Goal: Task Accomplishment & Management: Complete application form

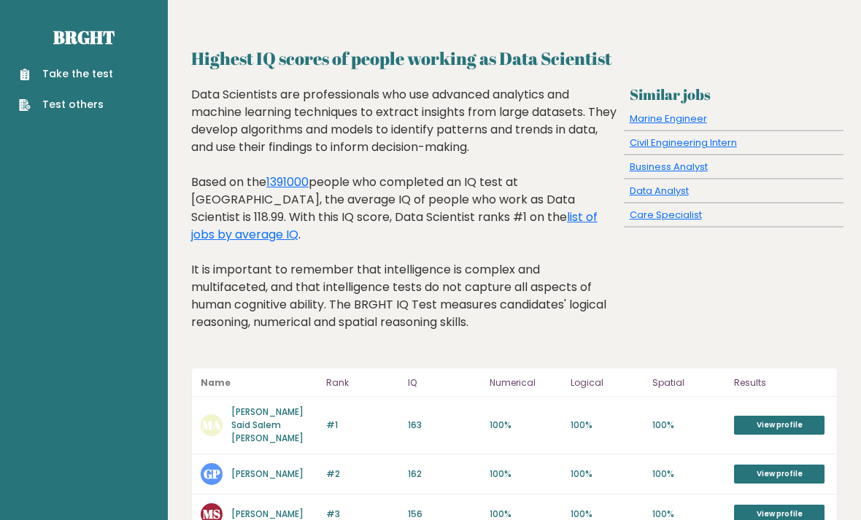
click at [97, 61] on div "Take the test Test others" at bounding box center [84, 80] width 144 height 63
click at [89, 72] on link "Take the test" at bounding box center [66, 73] width 94 height 15
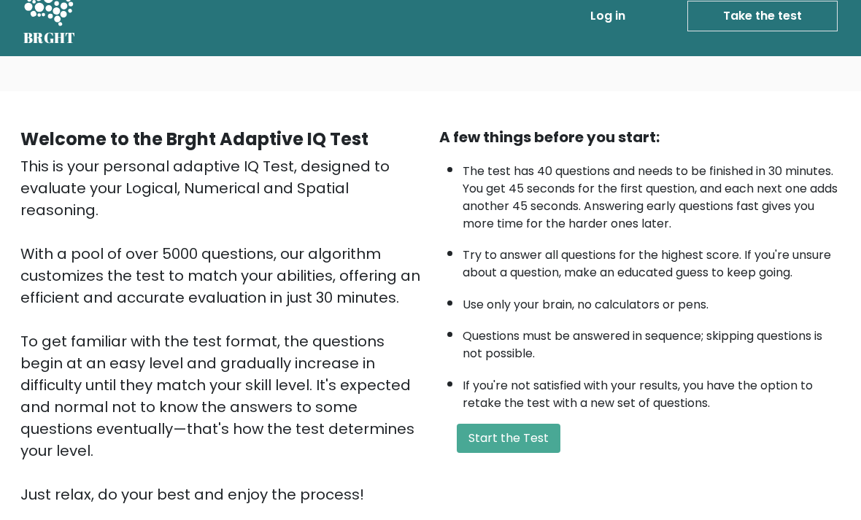
scroll to position [33, 0]
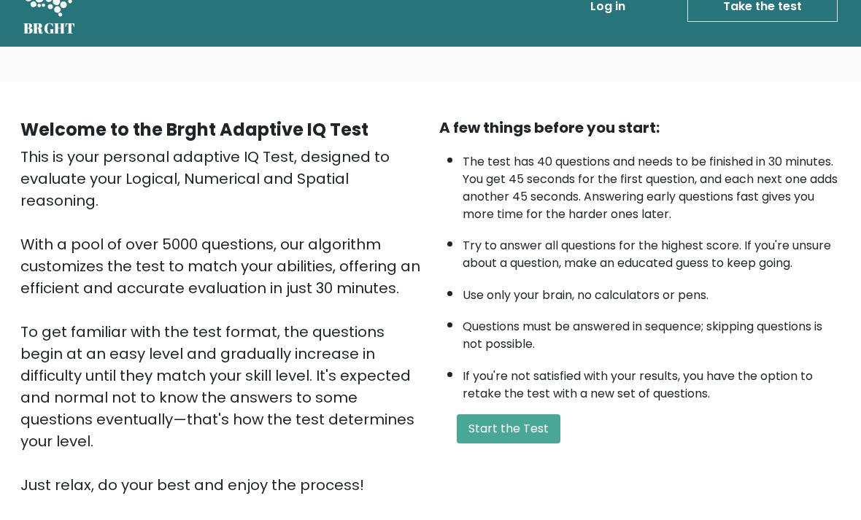
click at [527, 444] on button "Start the Test" at bounding box center [509, 429] width 104 height 29
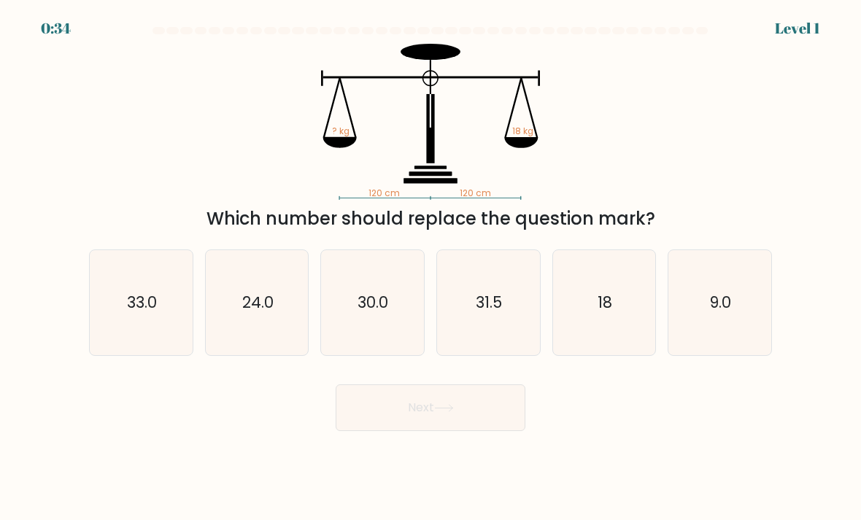
click at [605, 336] on icon "18" at bounding box center [604, 303] width 103 height 103
click at [431, 268] on input "e. 18" at bounding box center [430, 263] width 1 height 7
radio input "true"
click at [490, 428] on button "Next" at bounding box center [431, 407] width 190 height 47
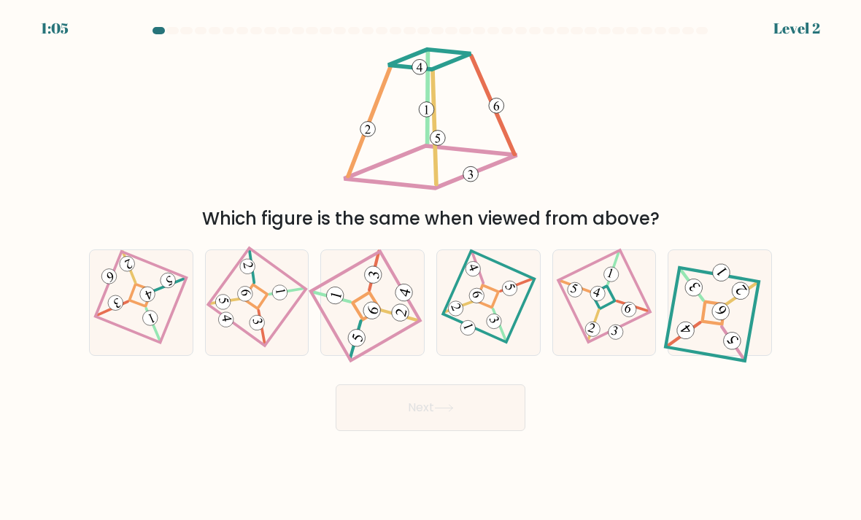
click at [612, 309] on 274 at bounding box center [603, 297] width 23 height 23
click at [431, 268] on input "e." at bounding box center [430, 263] width 1 height 7
radio input "true"
click at [478, 423] on button "Next" at bounding box center [431, 407] width 190 height 47
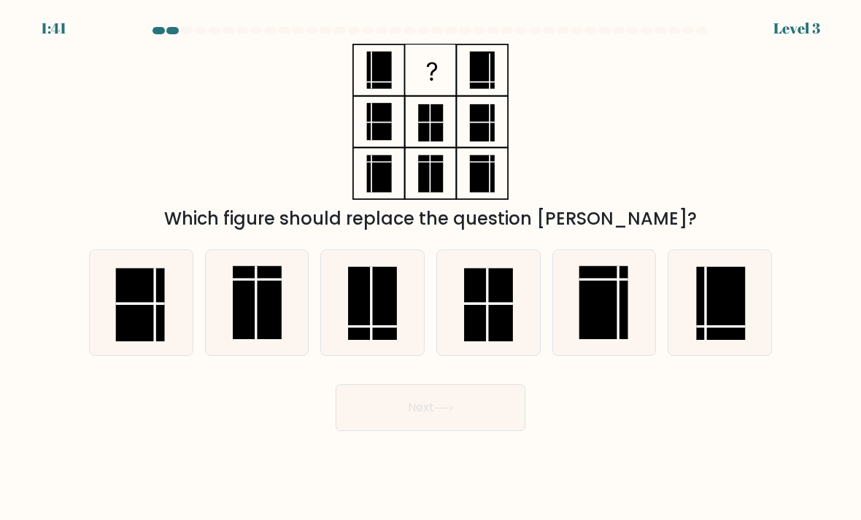
click at [356, 313] on rect at bounding box center [373, 304] width 49 height 74
click at [430, 268] on input "c." at bounding box center [430, 263] width 1 height 7
radio input "true"
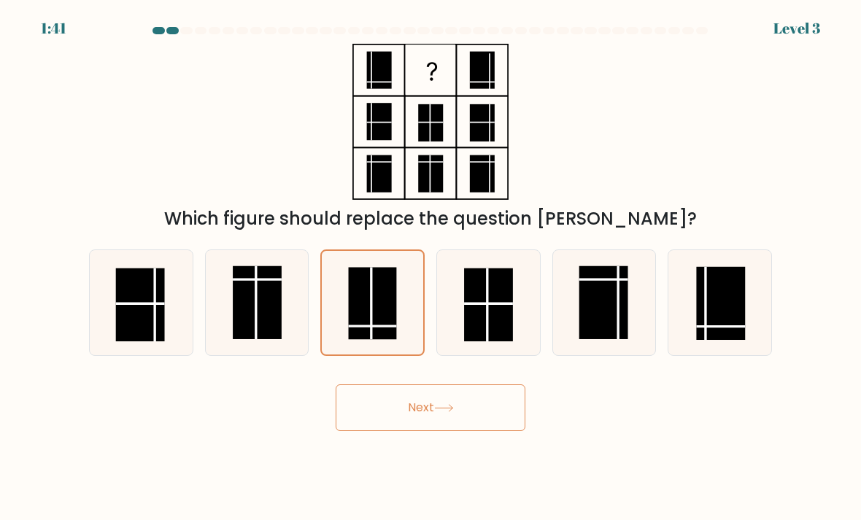
click at [488, 428] on button "Next" at bounding box center [431, 407] width 190 height 47
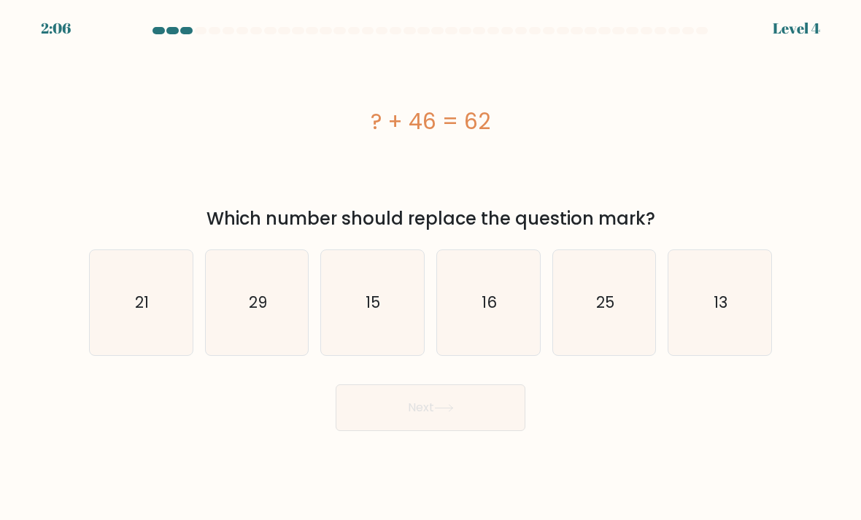
click at [475, 344] on icon "16" at bounding box center [488, 303] width 103 height 103
click at [431, 268] on input "d. 16" at bounding box center [430, 263] width 1 height 7
radio input "true"
click at [455, 429] on button "Next" at bounding box center [431, 407] width 190 height 47
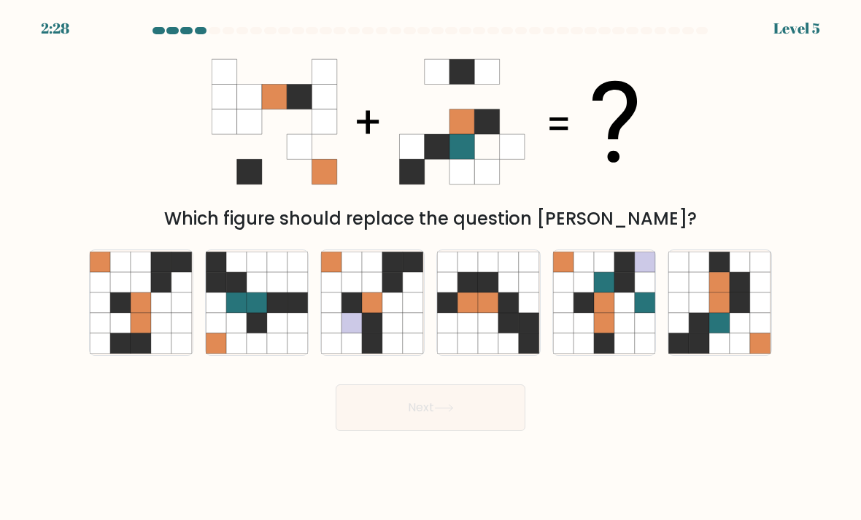
click at [710, 333] on icon at bounding box center [720, 323] width 20 height 20
click at [431, 268] on input "f." at bounding box center [430, 263] width 1 height 7
radio input "true"
click at [473, 431] on button "Next" at bounding box center [431, 407] width 190 height 47
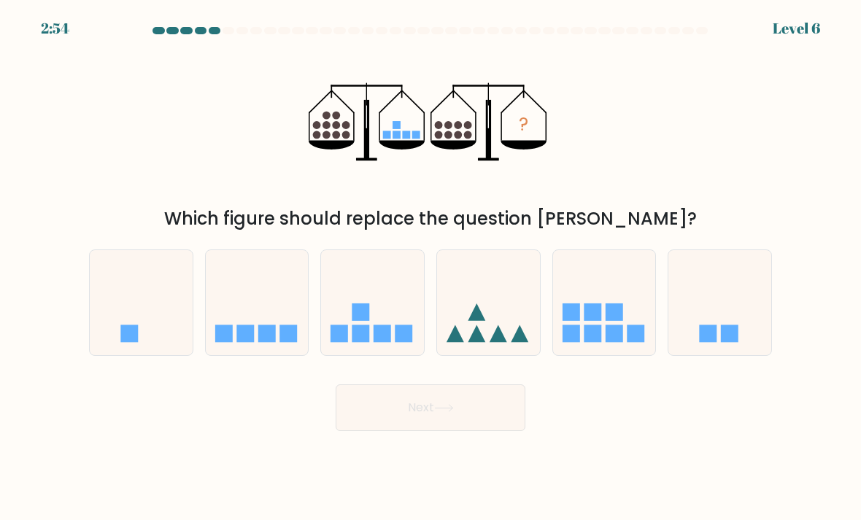
click at [256, 341] on icon at bounding box center [257, 302] width 103 height 85
click at [430, 268] on input "b." at bounding box center [430, 263] width 1 height 7
radio input "true"
click at [470, 431] on button "Next" at bounding box center [431, 407] width 190 height 47
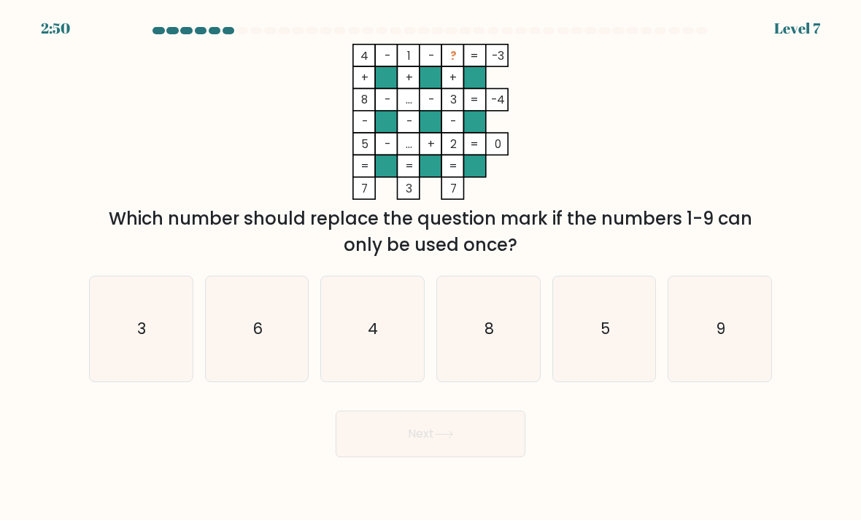
click at [707, 382] on div "9" at bounding box center [719, 329] width 104 height 106
click at [431, 268] on input "f. 9" at bounding box center [430, 263] width 1 height 7
radio input "true"
click at [477, 457] on button "Next" at bounding box center [431, 434] width 190 height 47
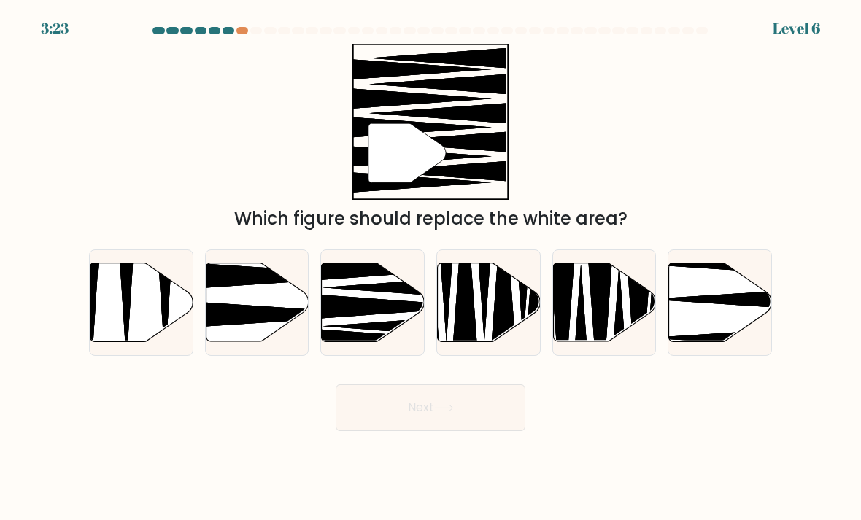
click at [357, 316] on icon at bounding box center [393, 306] width 185 height 26
click at [430, 268] on input "c." at bounding box center [430, 263] width 1 height 7
radio input "true"
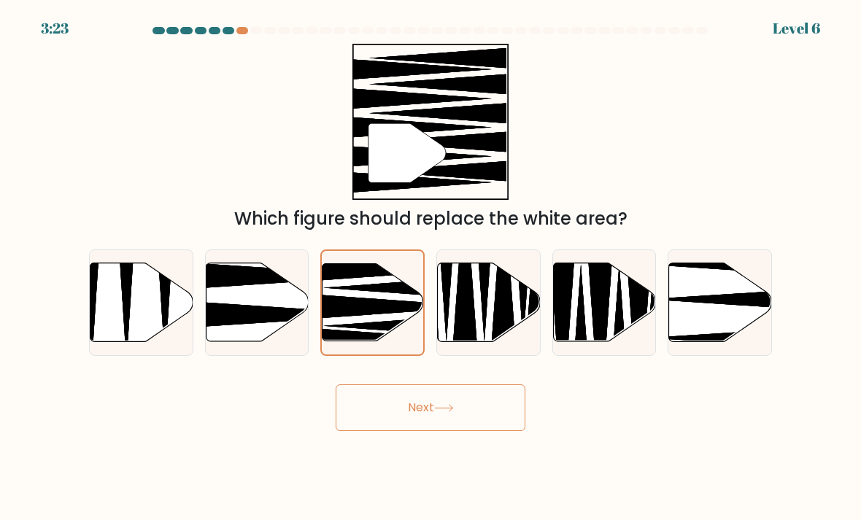
click at [437, 431] on button "Next" at bounding box center [431, 407] width 190 height 47
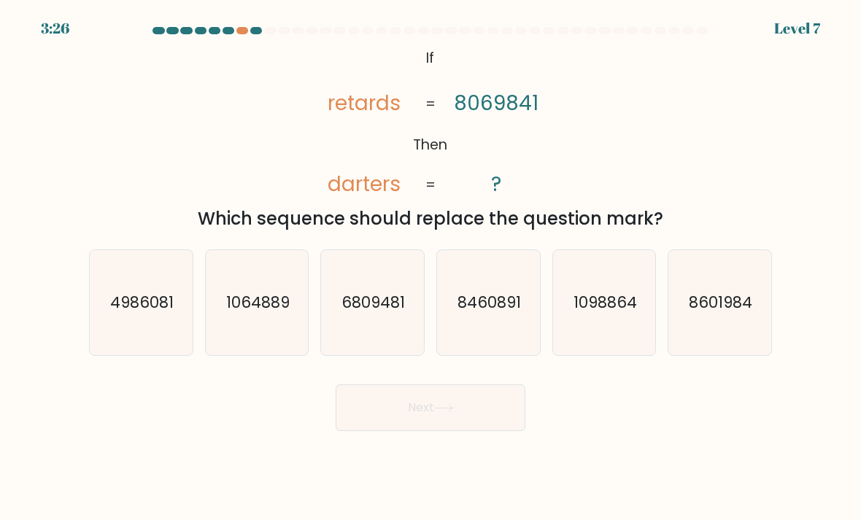
click at [163, 334] on icon "4986081" at bounding box center [141, 303] width 103 height 103
click at [430, 268] on input "a. 4986081" at bounding box center [430, 263] width 1 height 7
radio input "true"
click at [447, 431] on button "Next" at bounding box center [431, 407] width 190 height 47
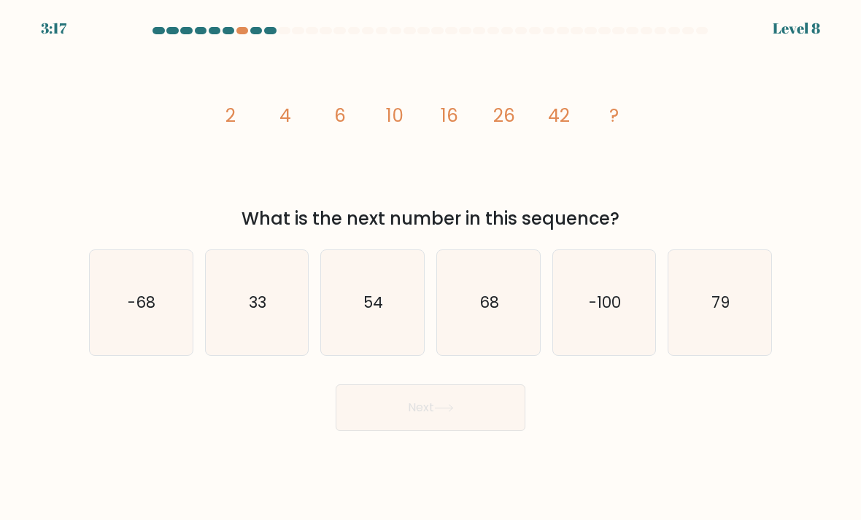
click at [503, 341] on icon "68" at bounding box center [488, 303] width 103 height 103
click at [431, 268] on input "d. 68" at bounding box center [430, 263] width 1 height 7
radio input "true"
click at [469, 417] on button "Next" at bounding box center [431, 407] width 190 height 47
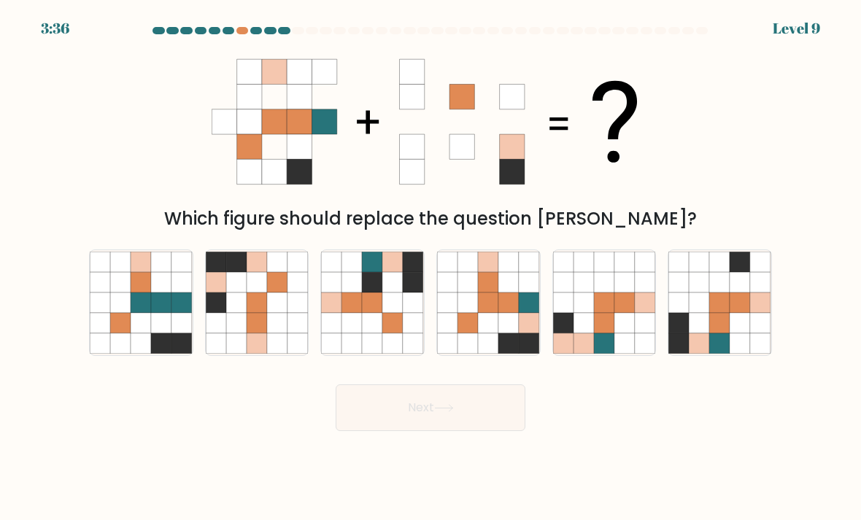
click at [513, 333] on icon at bounding box center [508, 323] width 20 height 20
click at [431, 268] on input "d." at bounding box center [430, 263] width 1 height 7
radio input "true"
click at [477, 427] on button "Next" at bounding box center [431, 407] width 190 height 47
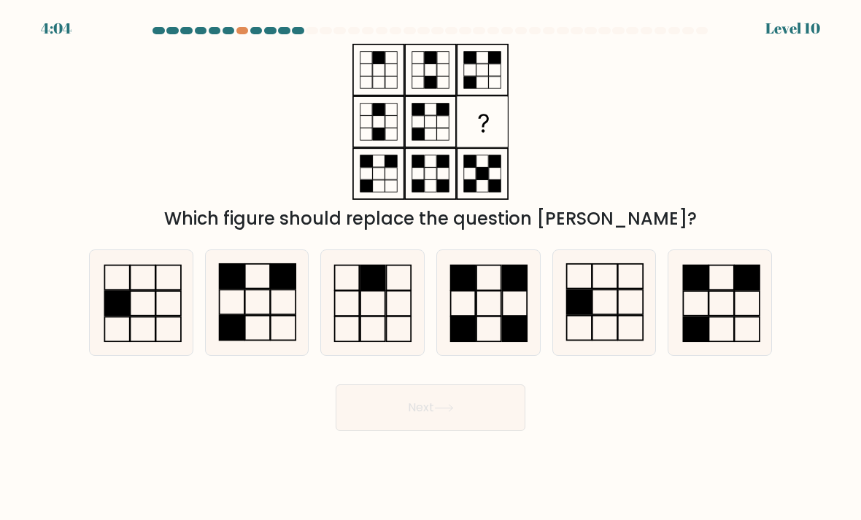
click at [481, 348] on icon at bounding box center [488, 303] width 103 height 103
click at [431, 268] on input "d." at bounding box center [430, 263] width 1 height 7
radio input "true"
click at [459, 431] on button "Next" at bounding box center [431, 407] width 190 height 47
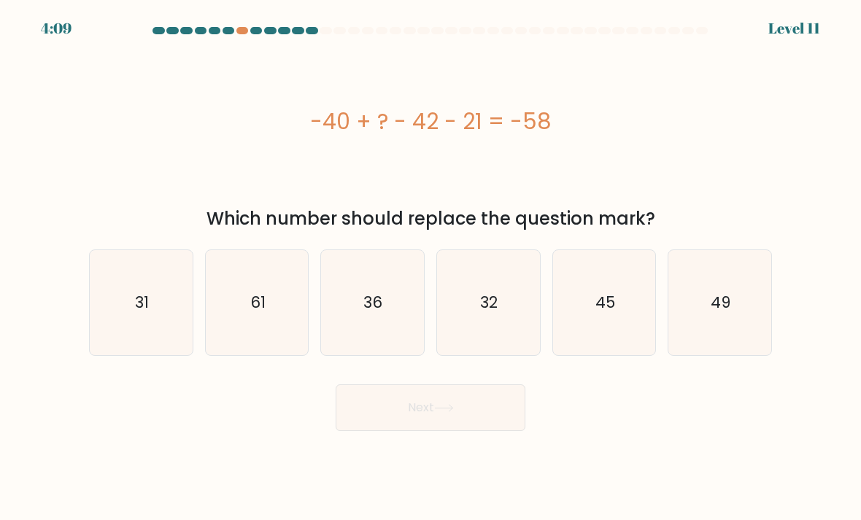
click at [730, 332] on icon "49" at bounding box center [719, 303] width 103 height 103
click at [431, 268] on input "f. 49" at bounding box center [430, 263] width 1 height 7
radio input "true"
click at [482, 431] on button "Next" at bounding box center [431, 407] width 190 height 47
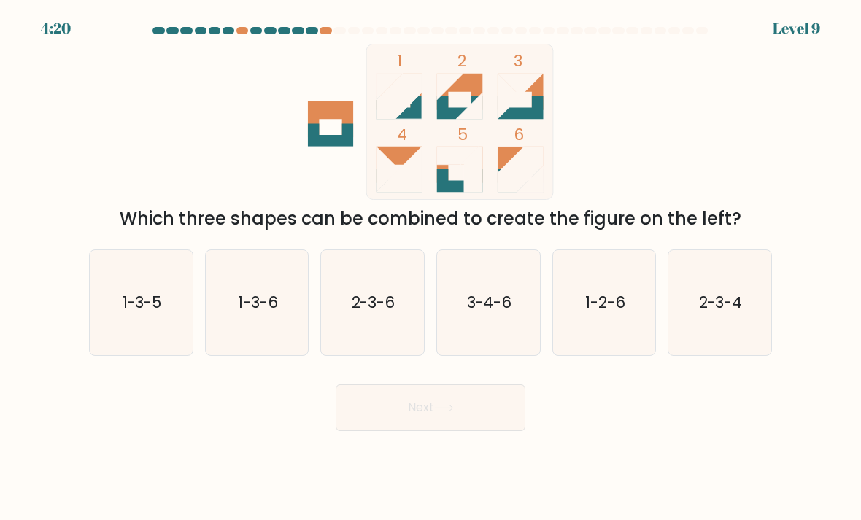
click at [610, 351] on icon "1-2-6" at bounding box center [604, 303] width 103 height 103
click at [431, 268] on input "e. 1-2-6" at bounding box center [430, 263] width 1 height 7
radio input "true"
click at [481, 431] on button "Next" at bounding box center [431, 407] width 190 height 47
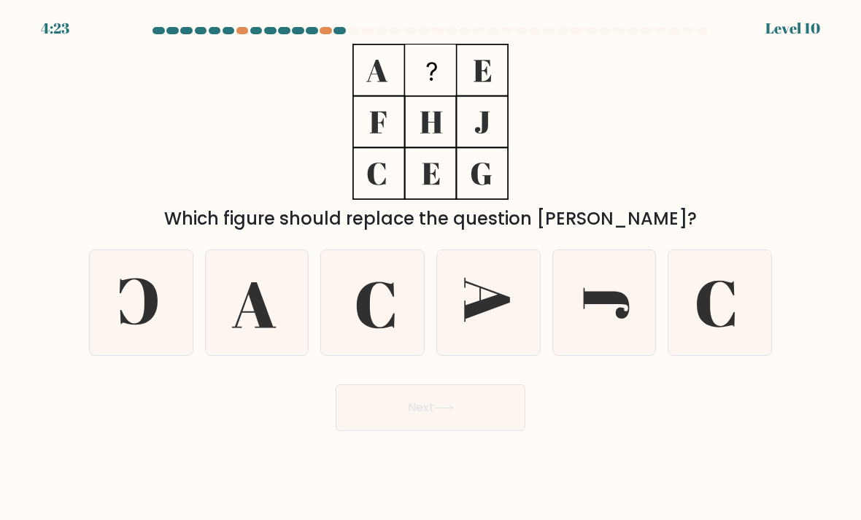
click at [750, 342] on icon at bounding box center [719, 303] width 103 height 103
click at [431, 268] on input "f." at bounding box center [430, 263] width 1 height 7
radio input "true"
click at [437, 431] on button "Next" at bounding box center [431, 407] width 190 height 47
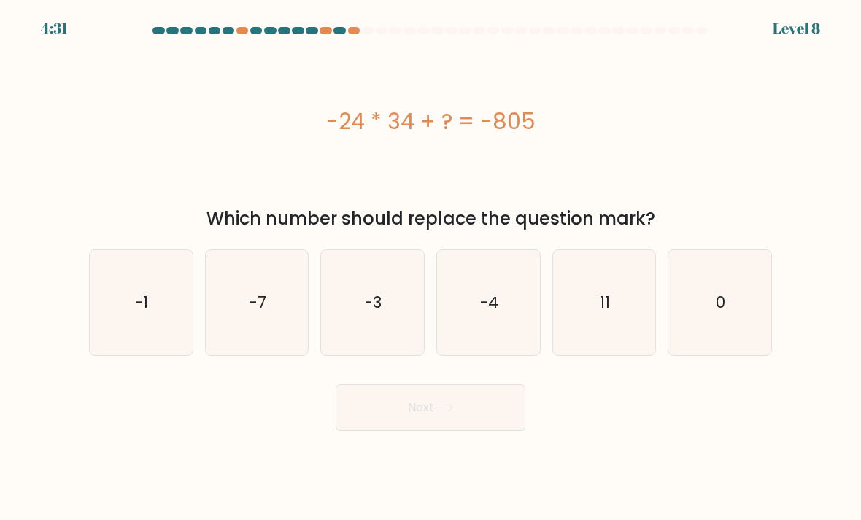
click at [619, 352] on icon "11" at bounding box center [604, 303] width 103 height 103
click at [431, 268] on input "e. 11" at bounding box center [430, 263] width 1 height 7
radio input "true"
click at [459, 426] on button "Next" at bounding box center [431, 407] width 190 height 47
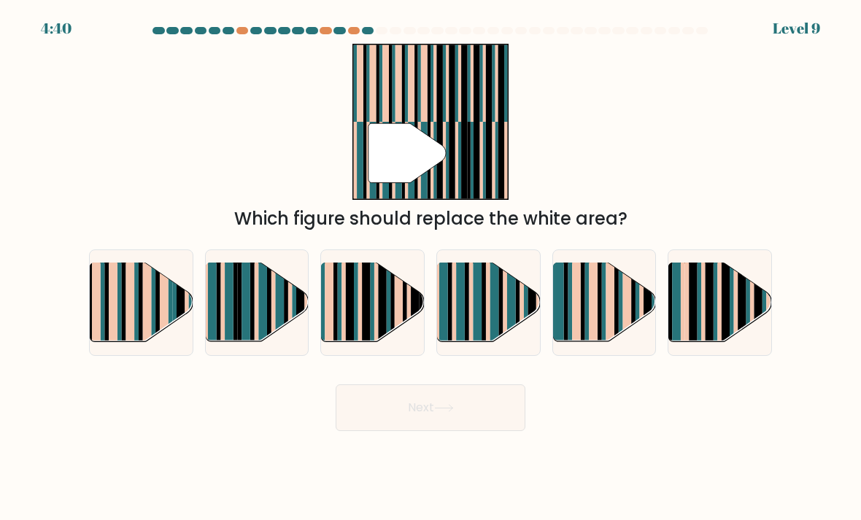
click at [259, 341] on rect at bounding box center [262, 311] width 9 height 101
click at [430, 268] on input "b." at bounding box center [430, 263] width 1 height 7
radio input "true"
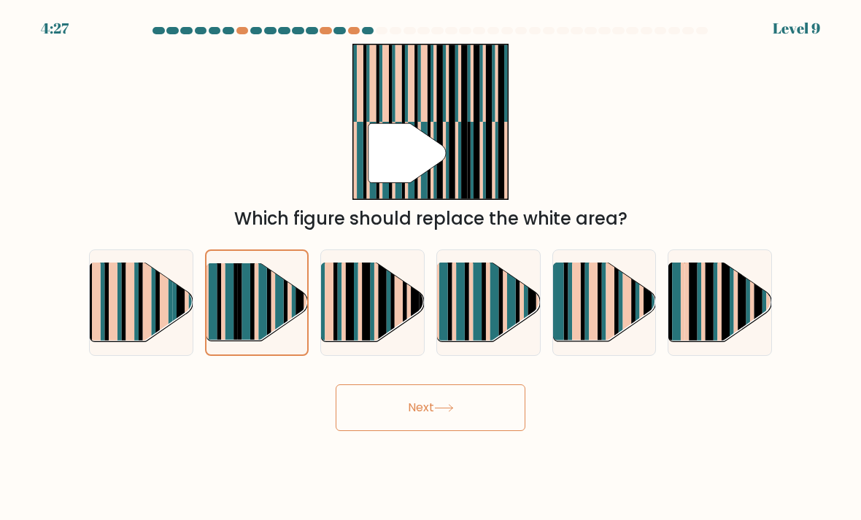
click at [479, 347] on rect at bounding box center [477, 311] width 9 height 101
click at [431, 268] on input "d." at bounding box center [430, 263] width 1 height 7
radio input "true"
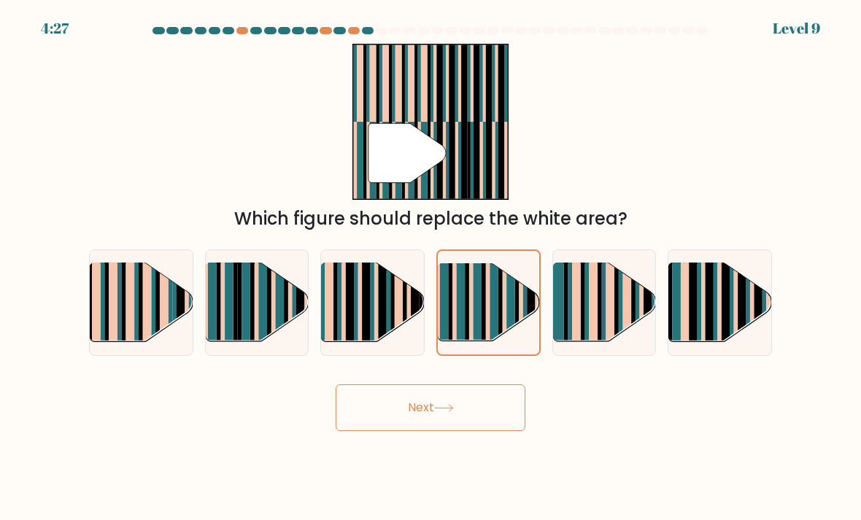
click at [439, 412] on icon at bounding box center [444, 408] width 20 height 8
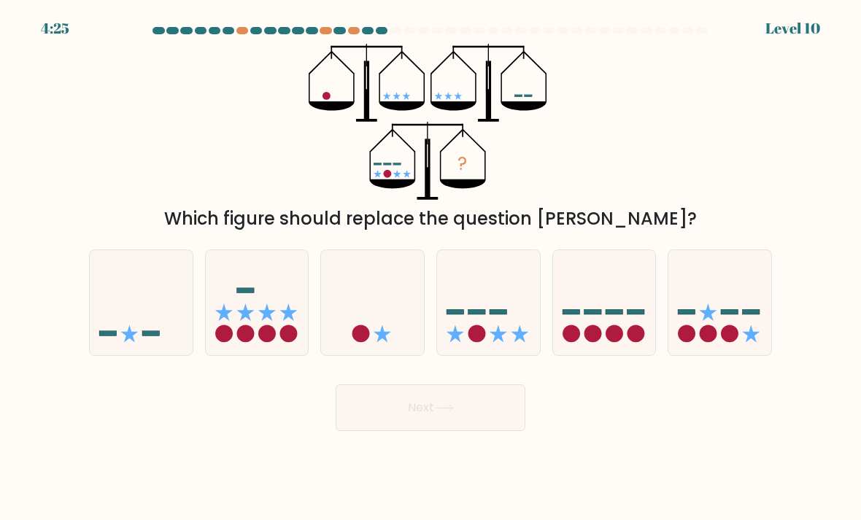
click at [501, 343] on icon at bounding box center [498, 334] width 18 height 18
click at [431, 268] on input "d." at bounding box center [430, 263] width 1 height 7
radio input "true"
click at [460, 419] on button "Next" at bounding box center [431, 407] width 190 height 47
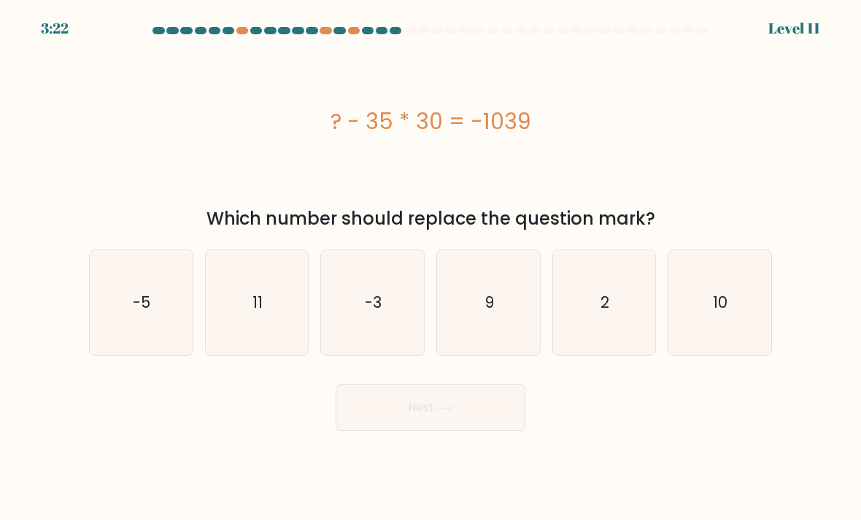
click at [270, 343] on icon "11" at bounding box center [257, 303] width 103 height 103
click at [430, 268] on input "b. 11" at bounding box center [430, 263] width 1 height 7
radio input "true"
click at [462, 430] on button "Next" at bounding box center [431, 407] width 190 height 47
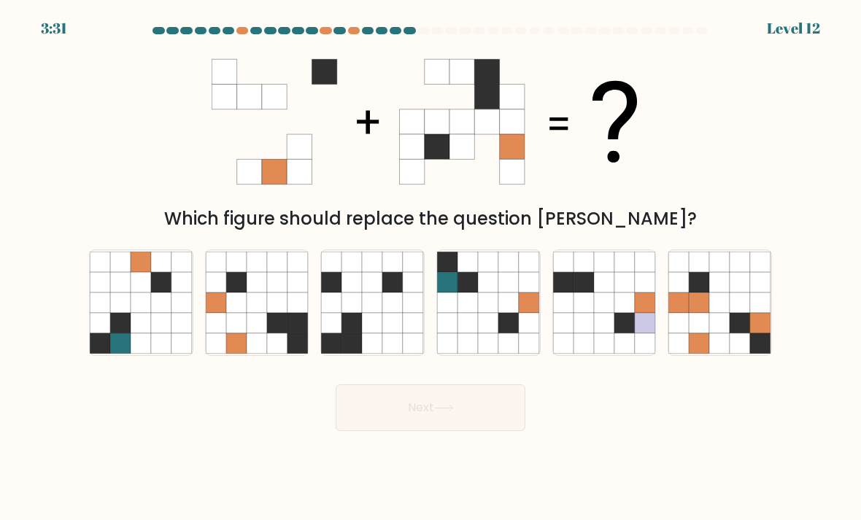
click at [269, 330] on icon at bounding box center [277, 323] width 20 height 20
click at [430, 268] on input "b." at bounding box center [430, 263] width 1 height 7
radio input "true"
click at [419, 431] on button "Next" at bounding box center [431, 407] width 190 height 47
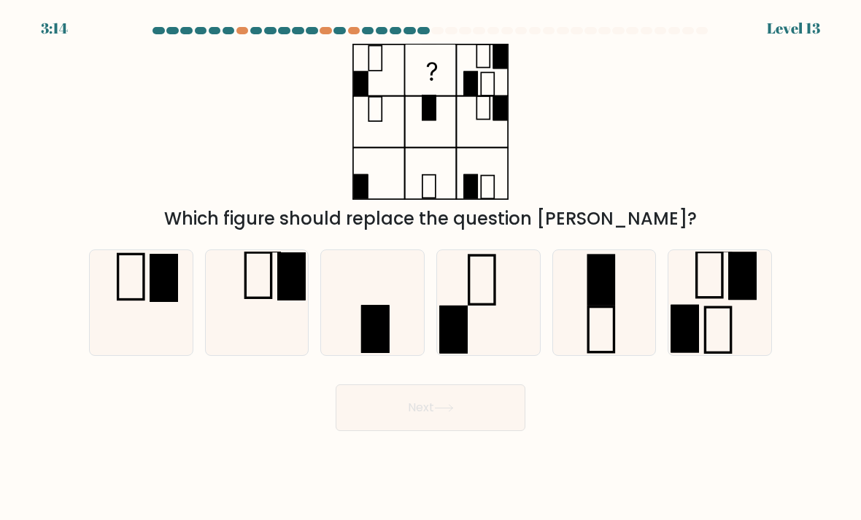
click at [376, 325] on rect at bounding box center [375, 329] width 28 height 48
click at [430, 268] on input "c." at bounding box center [430, 263] width 1 height 7
radio input "true"
click at [480, 430] on button "Next" at bounding box center [431, 407] width 190 height 47
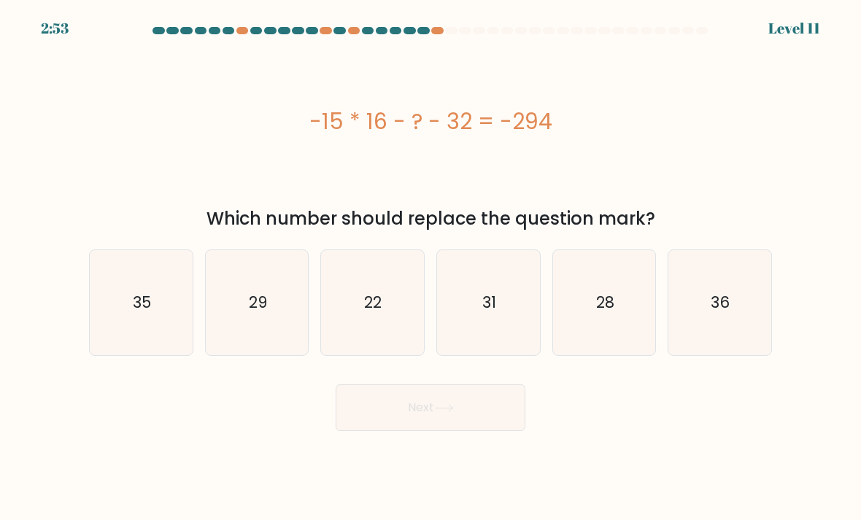
click at [516, 346] on icon "31" at bounding box center [488, 303] width 103 height 103
click at [431, 268] on input "d. 31" at bounding box center [430, 263] width 1 height 7
radio input "true"
click at [484, 431] on button "Next" at bounding box center [431, 407] width 190 height 47
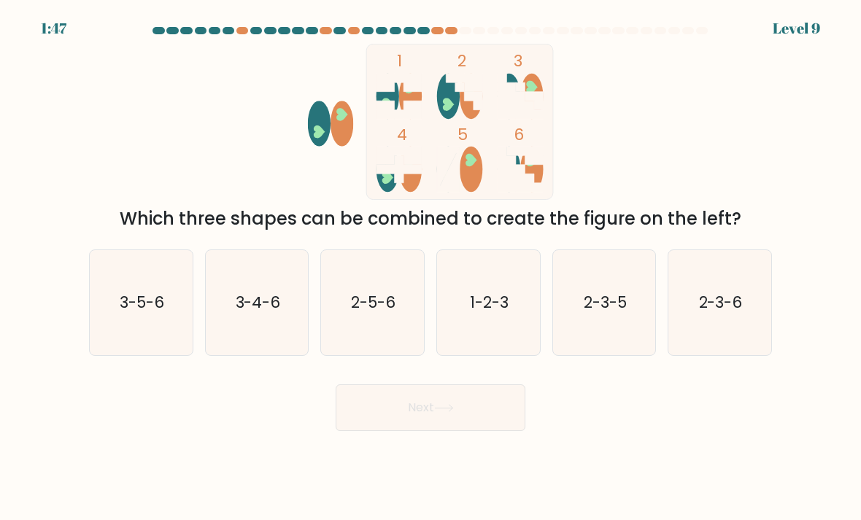
click at [732, 342] on icon "2-3-6" at bounding box center [719, 303] width 103 height 103
click at [431, 268] on input "f. 2-3-6" at bounding box center [430, 263] width 1 height 7
radio input "true"
click at [486, 431] on button "Next" at bounding box center [431, 407] width 190 height 47
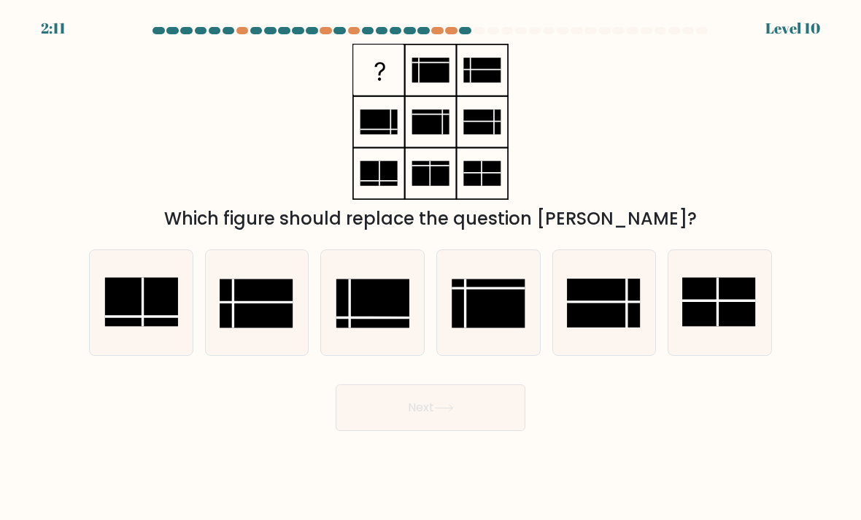
click at [262, 328] on rect at bounding box center [257, 303] width 74 height 49
click at [430, 268] on input "b." at bounding box center [430, 263] width 1 height 7
radio input "true"
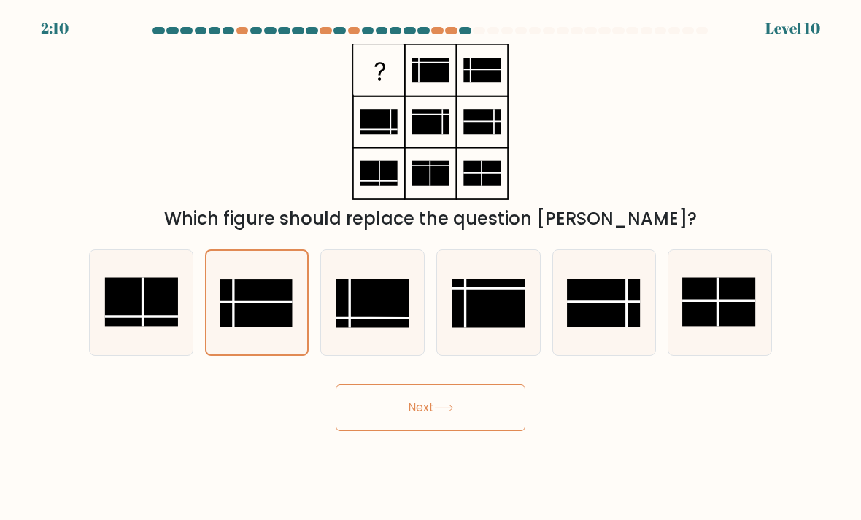
click at [487, 431] on button "Next" at bounding box center [431, 407] width 190 height 47
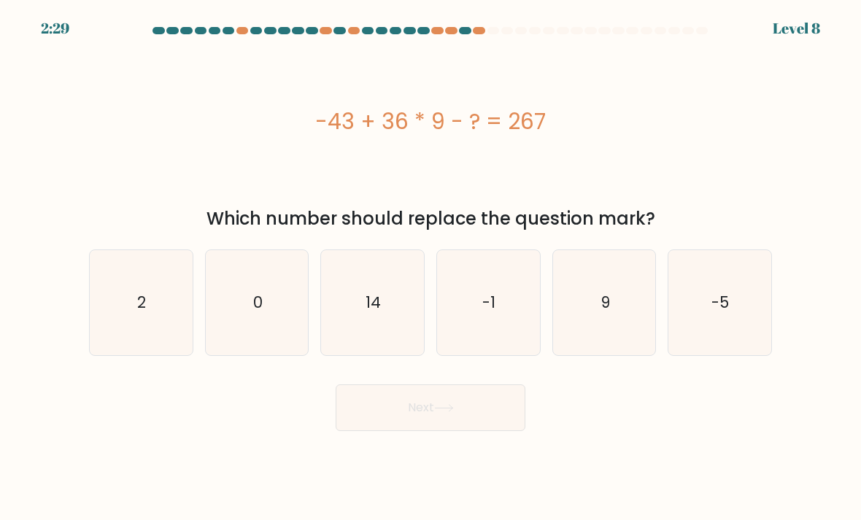
click at [435, 431] on button "Next" at bounding box center [431, 407] width 190 height 47
click at [495, 425] on button "Next" at bounding box center [431, 407] width 190 height 47
click at [682, 350] on icon "-5" at bounding box center [719, 303] width 103 height 103
click at [431, 268] on input "f. -5" at bounding box center [430, 263] width 1 height 7
radio input "true"
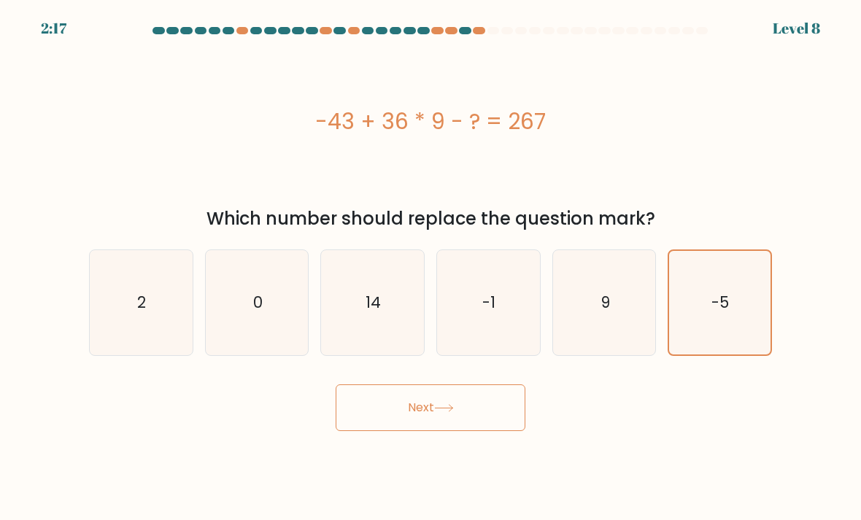
click at [503, 431] on button "Next" at bounding box center [431, 407] width 190 height 47
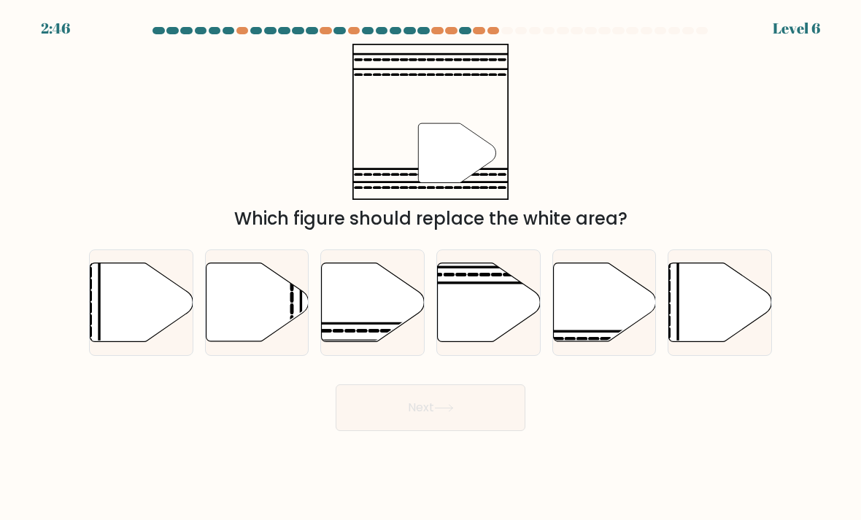
click at [492, 338] on icon at bounding box center [489, 302] width 103 height 79
click at [431, 268] on input "d." at bounding box center [430, 263] width 1 height 7
radio input "true"
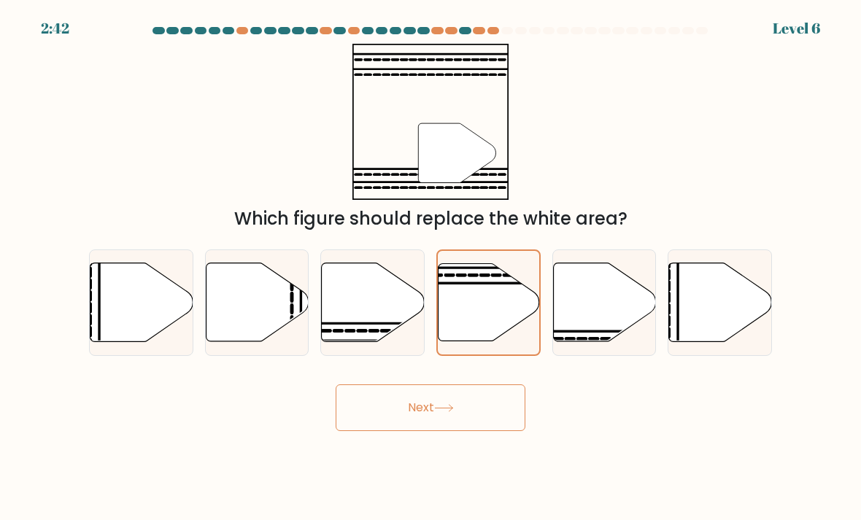
click at [376, 342] on icon at bounding box center [373, 302] width 103 height 79
click at [430, 268] on input "c." at bounding box center [430, 263] width 1 height 7
radio input "true"
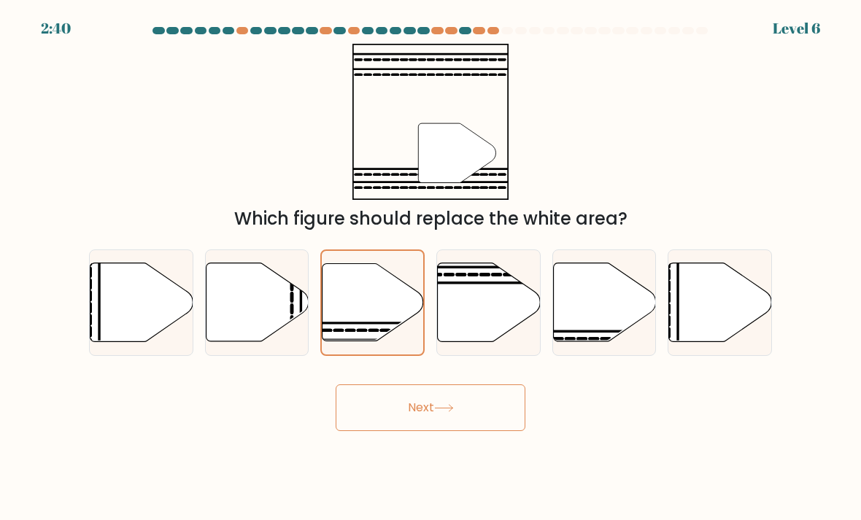
click at [454, 412] on icon at bounding box center [444, 408] width 20 height 8
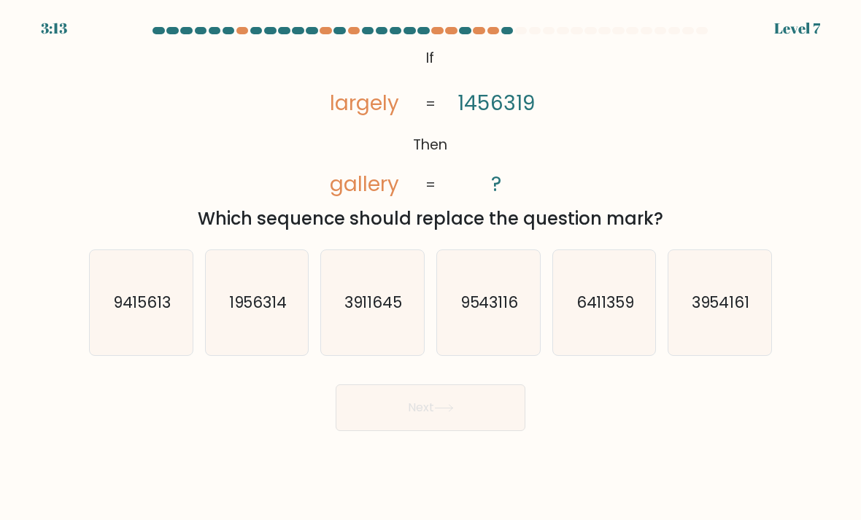
click at [510, 346] on icon "9543116" at bounding box center [488, 303] width 103 height 103
click at [431, 268] on input "d. 9543116" at bounding box center [430, 263] width 1 height 7
radio input "true"
click at [605, 354] on icon "6411359" at bounding box center [604, 303] width 103 height 103
click at [431, 268] on input "e. 6411359" at bounding box center [430, 263] width 1 height 7
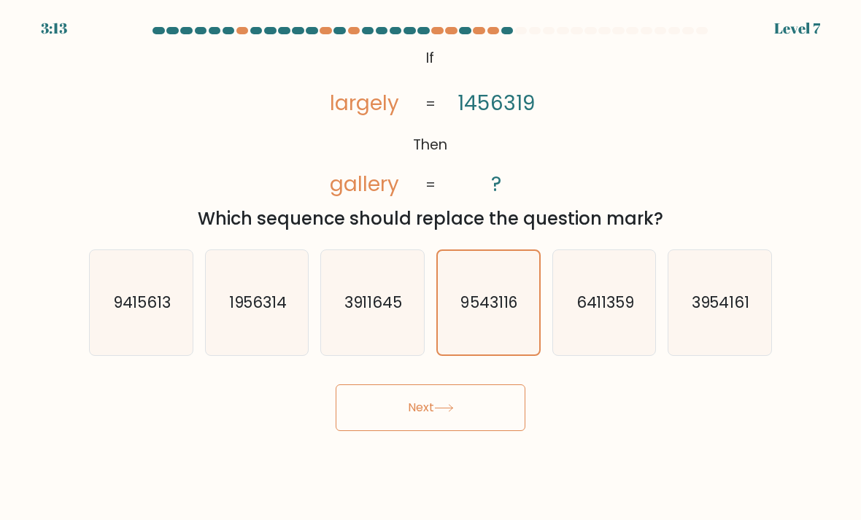
radio input "true"
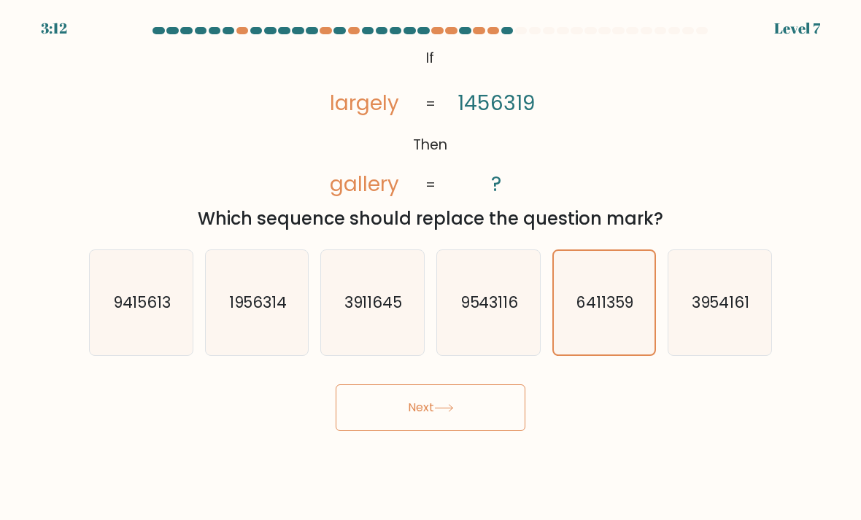
click at [473, 431] on button "Next" at bounding box center [431, 407] width 190 height 47
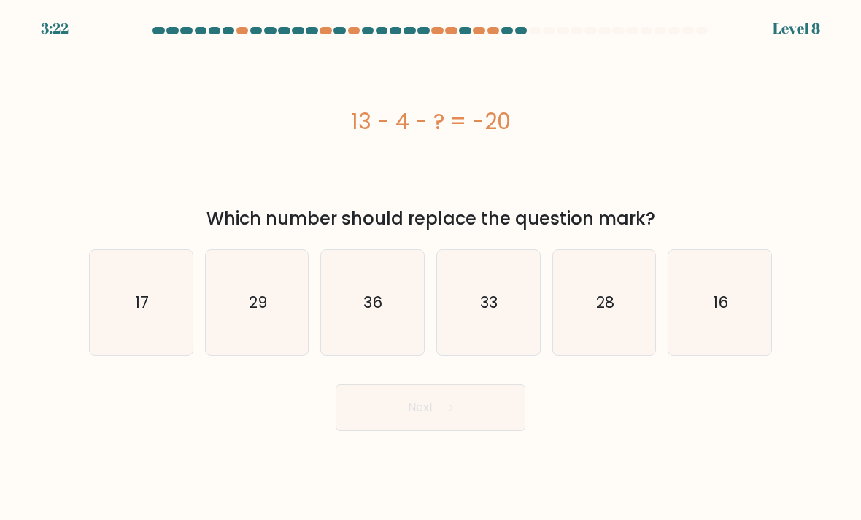
click at [260, 329] on icon "29" at bounding box center [257, 303] width 103 height 103
click at [430, 268] on input "b. 29" at bounding box center [430, 263] width 1 height 7
radio input "true"
click at [411, 431] on button "Next" at bounding box center [431, 407] width 190 height 47
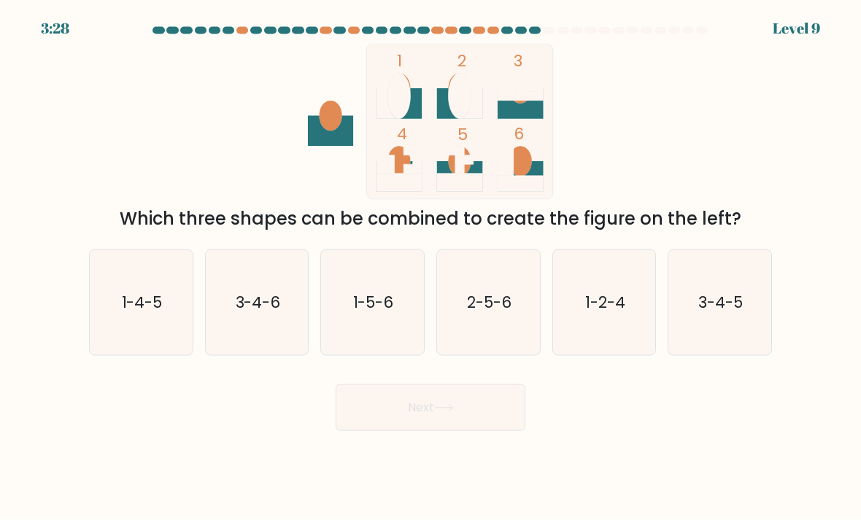
click at [721, 301] on icon "3-4-5" at bounding box center [719, 303] width 103 height 103
click at [431, 268] on input "f. 3-4-5" at bounding box center [430, 263] width 1 height 7
radio input "true"
click at [487, 425] on button "Next" at bounding box center [431, 407] width 190 height 47
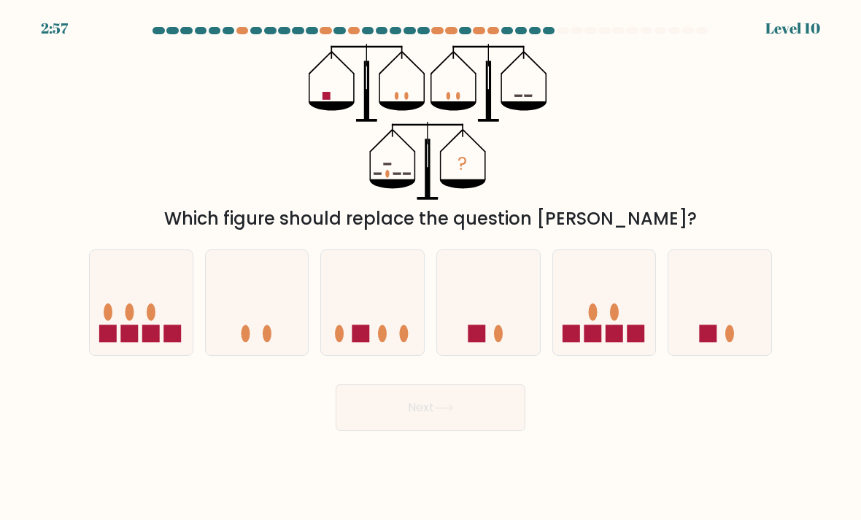
click at [591, 321] on ellipse at bounding box center [592, 312] width 9 height 18
click at [431, 268] on input "e." at bounding box center [430, 263] width 1 height 7
radio input "true"
click at [354, 425] on button "Next" at bounding box center [431, 407] width 190 height 47
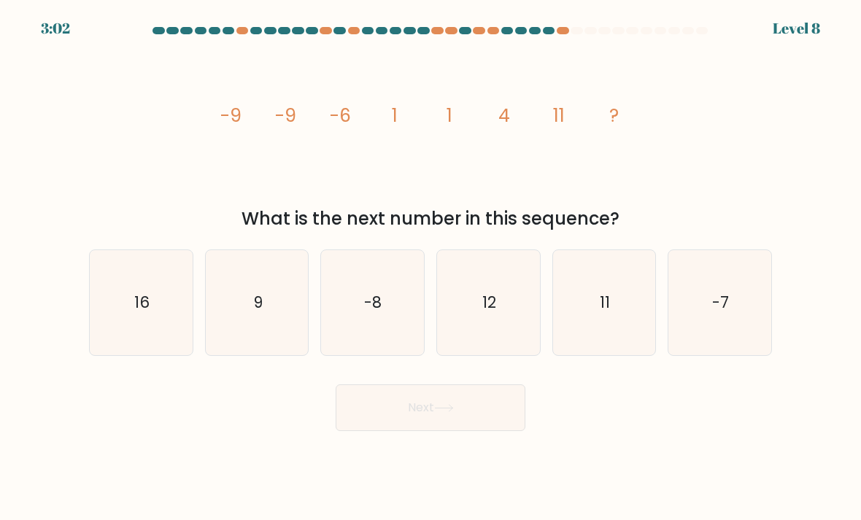
click at [608, 341] on icon "11" at bounding box center [604, 303] width 103 height 103
click at [431, 268] on input "e. 11" at bounding box center [430, 263] width 1 height 7
radio input "true"
click at [499, 424] on button "Next" at bounding box center [431, 407] width 190 height 47
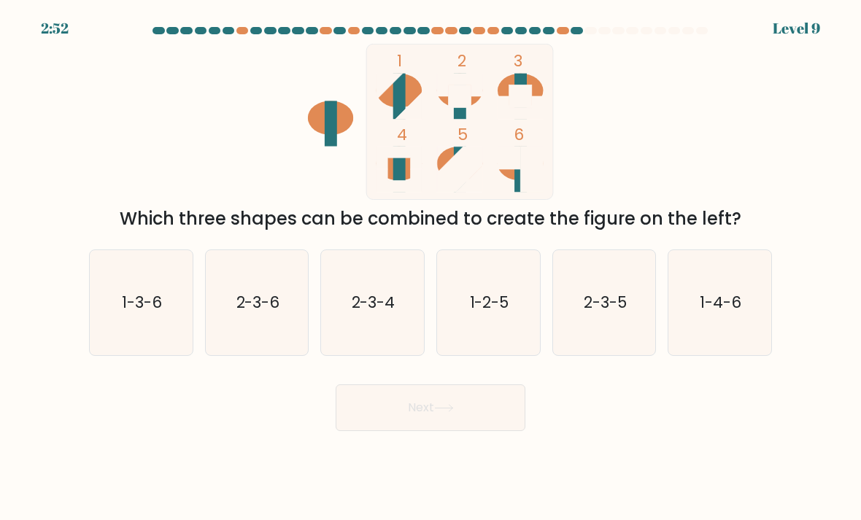
click at [380, 336] on icon "2-3-4" at bounding box center [372, 303] width 103 height 103
click at [430, 268] on input "c. 2-3-4" at bounding box center [430, 263] width 1 height 7
radio input "true"
click at [417, 421] on button "Next" at bounding box center [431, 407] width 190 height 47
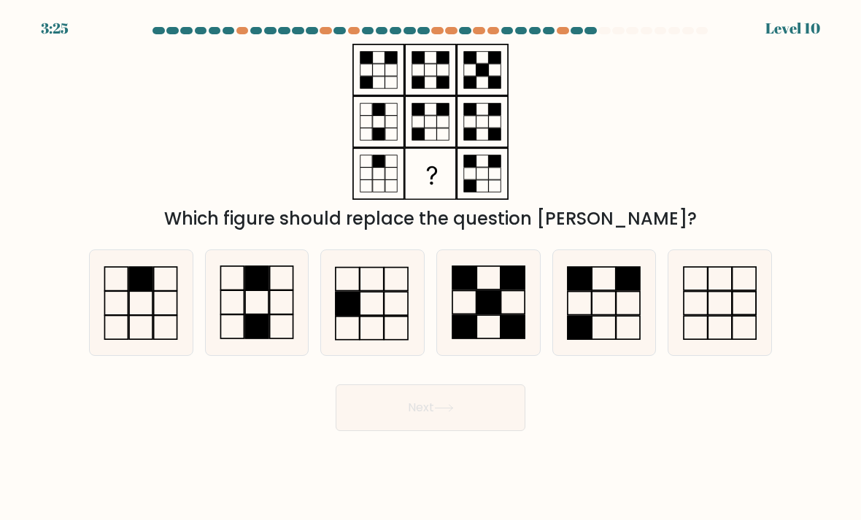
click at [262, 322] on icon at bounding box center [257, 303] width 103 height 103
click at [430, 268] on input "b." at bounding box center [430, 263] width 1 height 7
radio input "true"
click at [487, 426] on button "Next" at bounding box center [431, 407] width 190 height 47
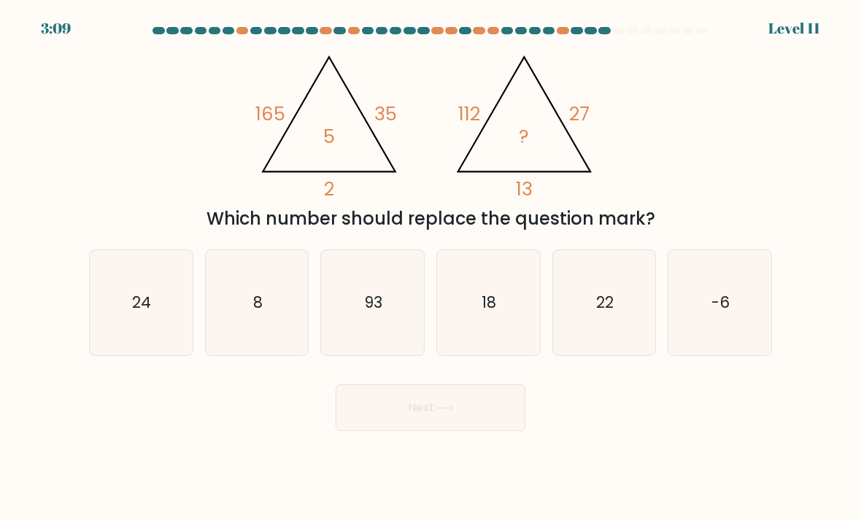
click at [509, 349] on icon "18" at bounding box center [488, 303] width 103 height 103
click at [431, 268] on input "d. 18" at bounding box center [430, 263] width 1 height 7
radio input "true"
click at [460, 425] on button "Next" at bounding box center [431, 407] width 190 height 47
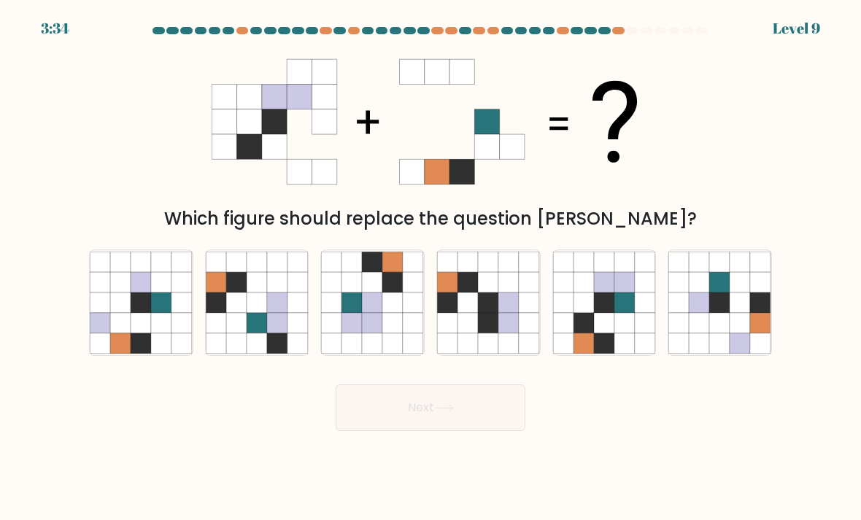
click at [623, 347] on icon at bounding box center [624, 343] width 20 height 20
click at [431, 268] on input "e." at bounding box center [430, 263] width 1 height 7
radio input "true"
click at [492, 410] on button "Next" at bounding box center [431, 407] width 190 height 47
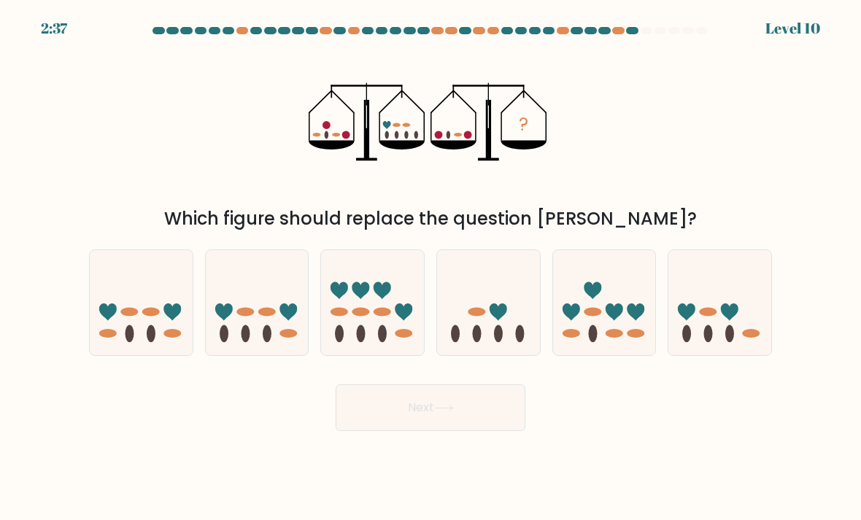
click at [145, 346] on icon at bounding box center [141, 302] width 103 height 85
click at [430, 268] on input "a." at bounding box center [430, 263] width 1 height 7
radio input "true"
click at [501, 420] on button "Next" at bounding box center [431, 407] width 190 height 47
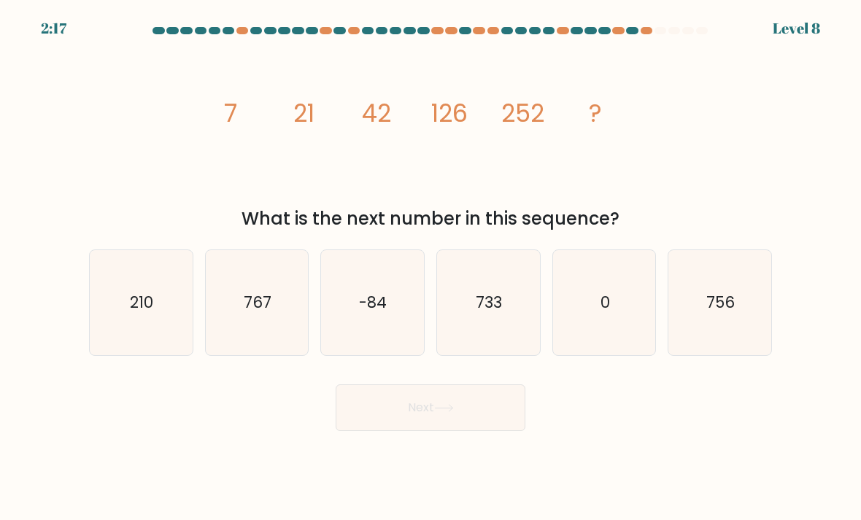
click at [708, 338] on icon "756" at bounding box center [719, 303] width 103 height 103
click at [431, 268] on input "f. 756" at bounding box center [430, 263] width 1 height 7
radio input "true"
click at [467, 431] on button "Next" at bounding box center [431, 407] width 190 height 47
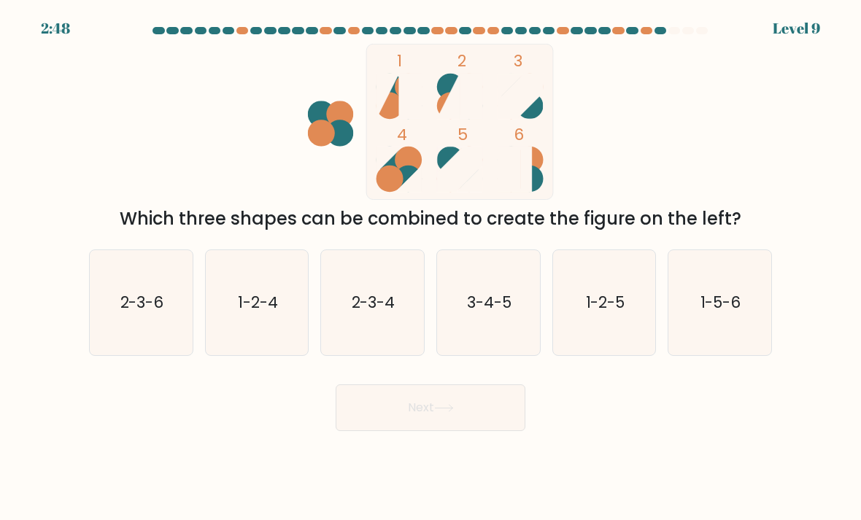
click at [473, 431] on button "Next" at bounding box center [431, 407] width 190 height 47
click at [499, 355] on icon "3-4-5" at bounding box center [488, 303] width 103 height 103
click at [431, 268] on input "d. 3-4-5" at bounding box center [430, 263] width 1 height 7
radio input "true"
click at [503, 430] on button "Next" at bounding box center [431, 407] width 190 height 47
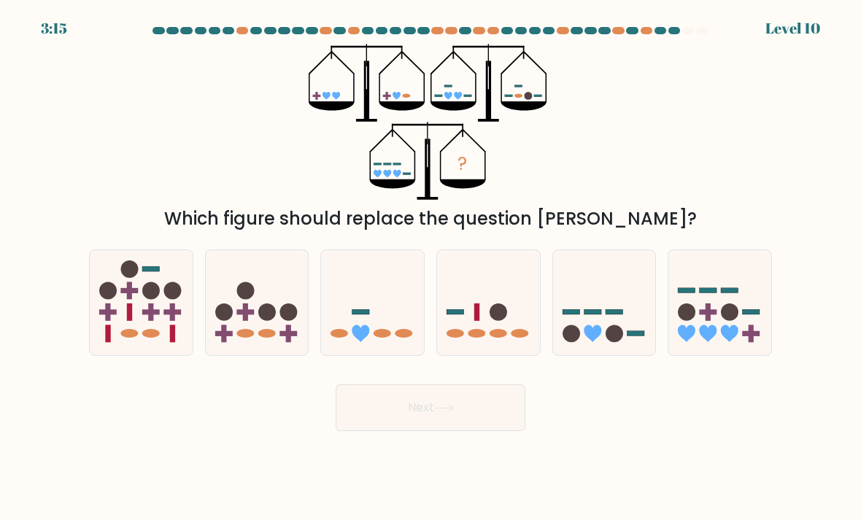
click at [284, 346] on icon at bounding box center [257, 302] width 103 height 85
click at [430, 268] on input "b." at bounding box center [430, 263] width 1 height 7
radio input "true"
click at [414, 424] on button "Next" at bounding box center [431, 407] width 190 height 47
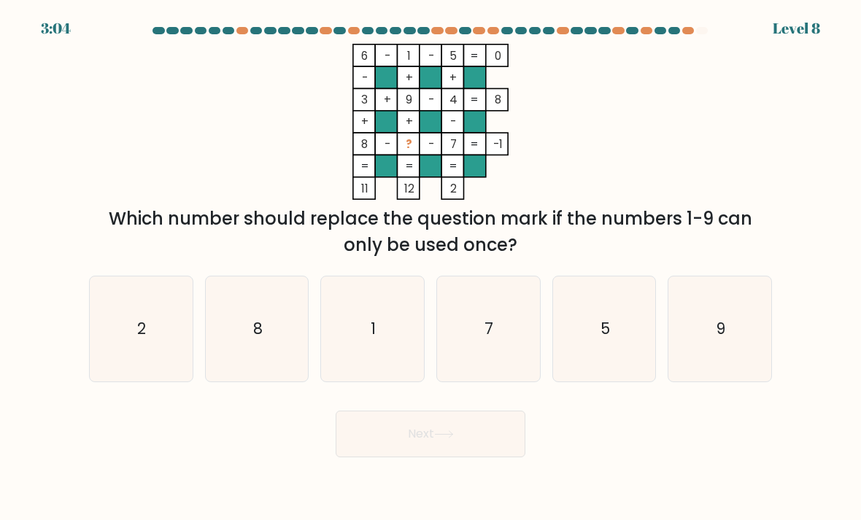
click at [135, 360] on icon "2" at bounding box center [141, 329] width 103 height 103
click at [430, 268] on input "a. 2" at bounding box center [430, 263] width 1 height 7
radio input "true"
click at [561, 457] on div "Next" at bounding box center [430, 429] width 700 height 58
click at [516, 457] on button "Next" at bounding box center [431, 434] width 190 height 47
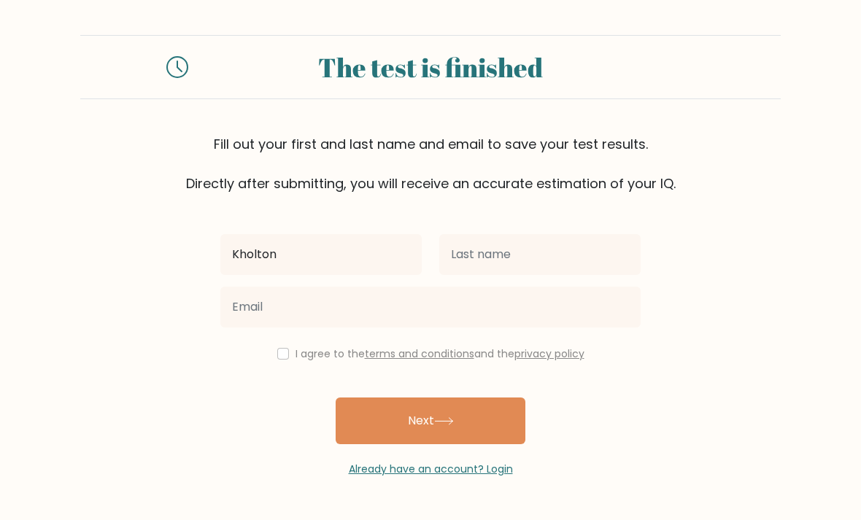
type input "Kholton"
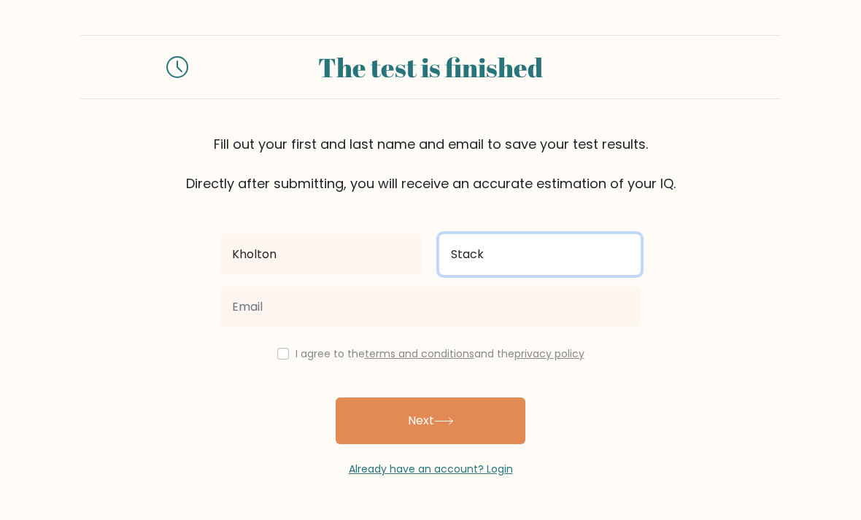
type input "Stack"
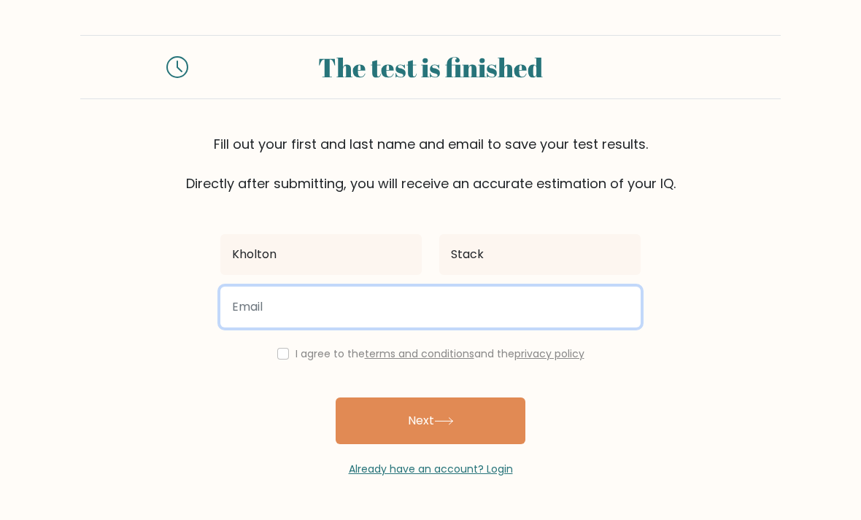
click at [330, 313] on input "email" at bounding box center [430, 307] width 420 height 41
type input "johnnydodge1831@gmail.com"
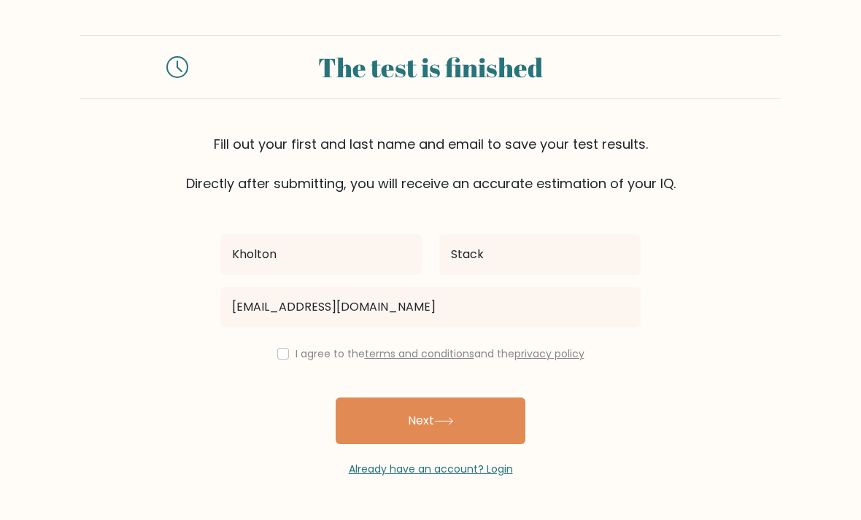
click at [277, 358] on input "checkbox" at bounding box center [283, 354] width 12 height 12
checkbox input "true"
click at [422, 425] on button "Next" at bounding box center [431, 421] width 190 height 47
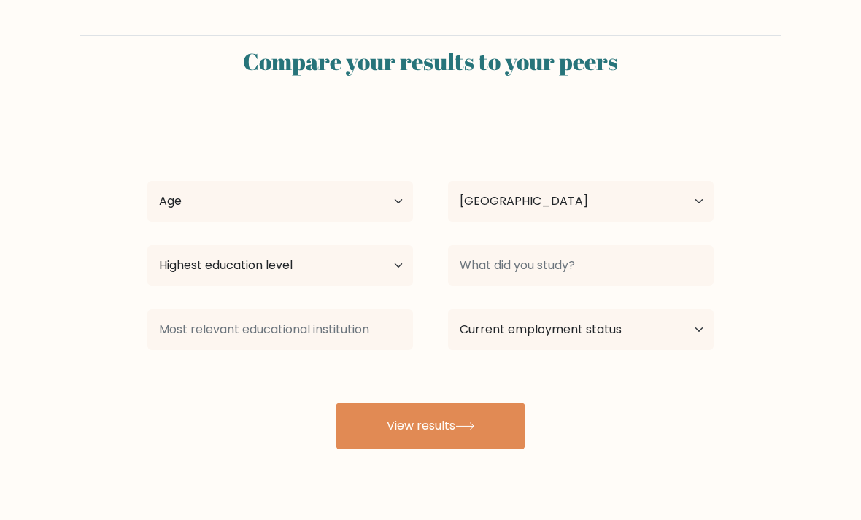
select select "US"
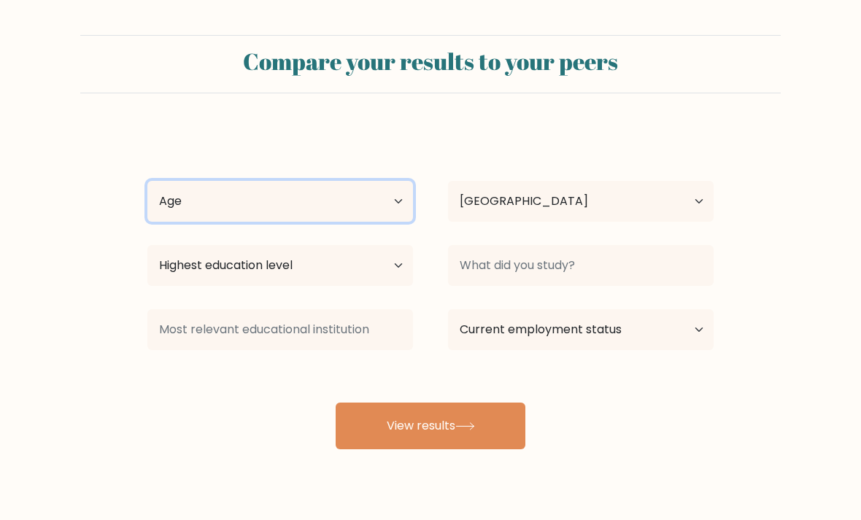
click at [366, 216] on select "Age Under [DEMOGRAPHIC_DATA] [DEMOGRAPHIC_DATA] [DEMOGRAPHIC_DATA] [DEMOGRAPHIC…" at bounding box center [280, 201] width 266 height 41
click at [393, 212] on select "Age Under [DEMOGRAPHIC_DATA] [DEMOGRAPHIC_DATA] [DEMOGRAPHIC_DATA] [DEMOGRAPHIC…" at bounding box center [280, 201] width 266 height 41
select select "25_34"
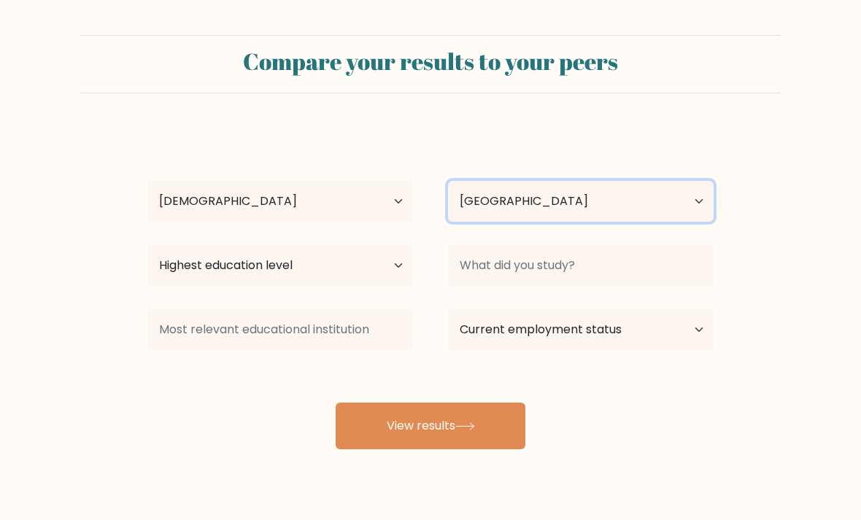
click at [642, 204] on select "Country [GEOGRAPHIC_DATA] [GEOGRAPHIC_DATA] [GEOGRAPHIC_DATA] [US_STATE] [GEOGR…" at bounding box center [581, 201] width 266 height 41
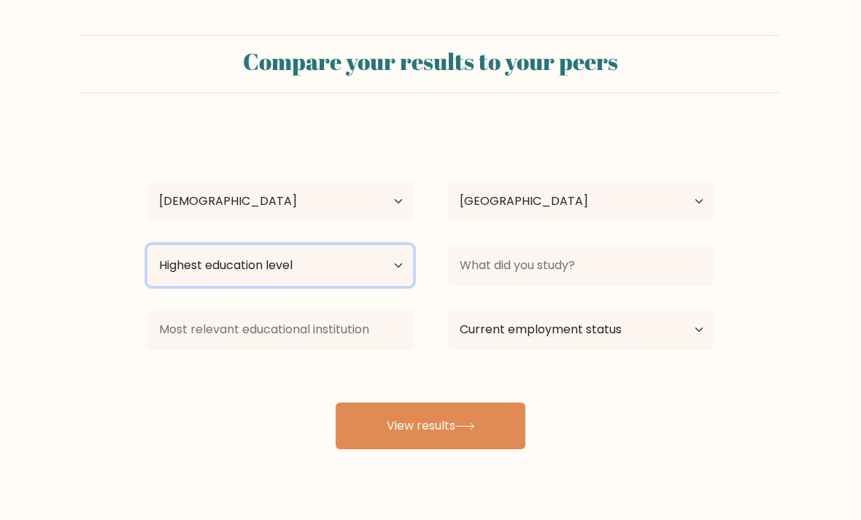
click at [341, 272] on select "Highest education level No schooling Primary Lower Secondary Upper Secondary Oc…" at bounding box center [280, 265] width 266 height 41
click at [377, 265] on select "Highest education level No schooling Primary Lower Secondary Upper Secondary Oc…" at bounding box center [280, 265] width 266 height 41
select select "occupation_specific"
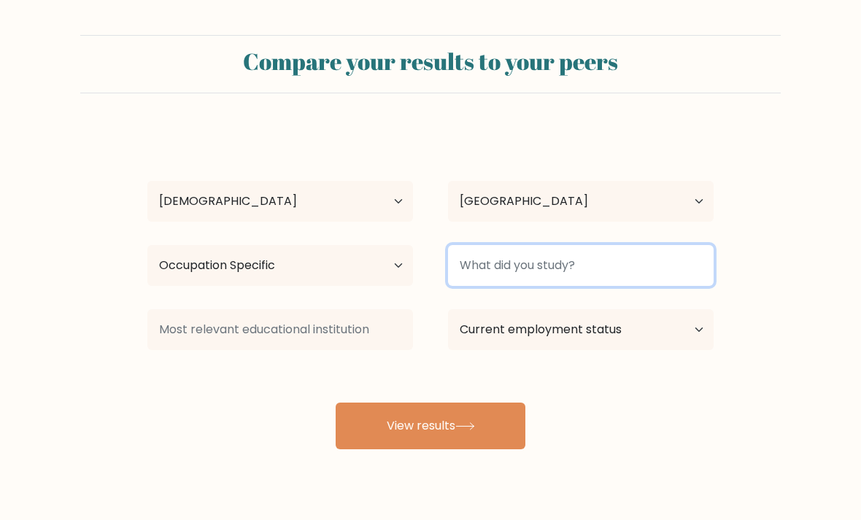
click at [624, 264] on input at bounding box center [581, 265] width 266 height 41
type input "Bible"
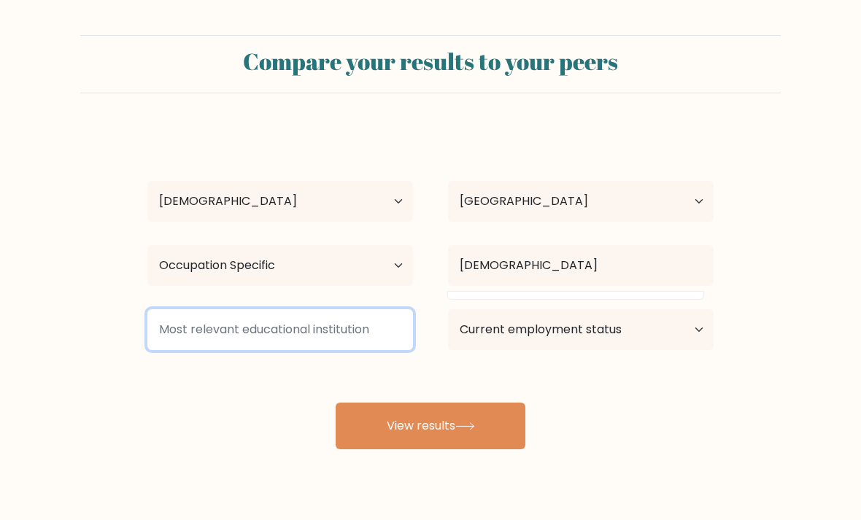
click at [360, 348] on input at bounding box center [280, 329] width 266 height 41
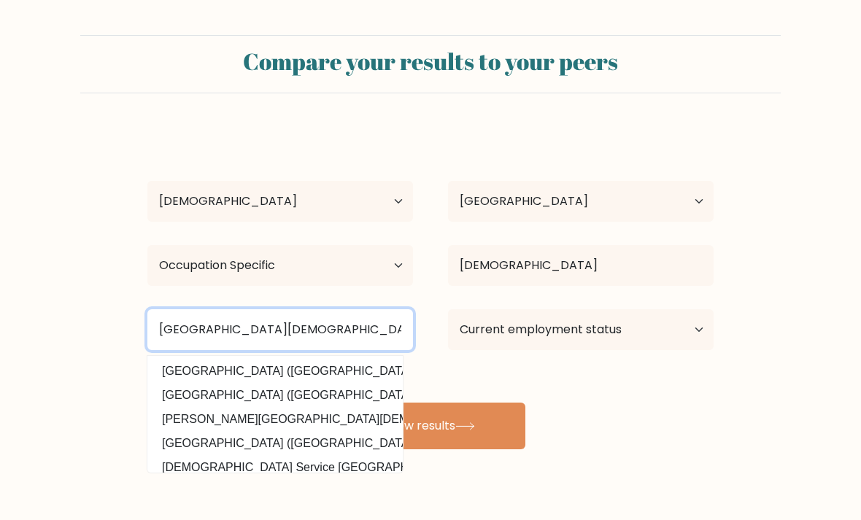
type input "Pensacola Christian College"
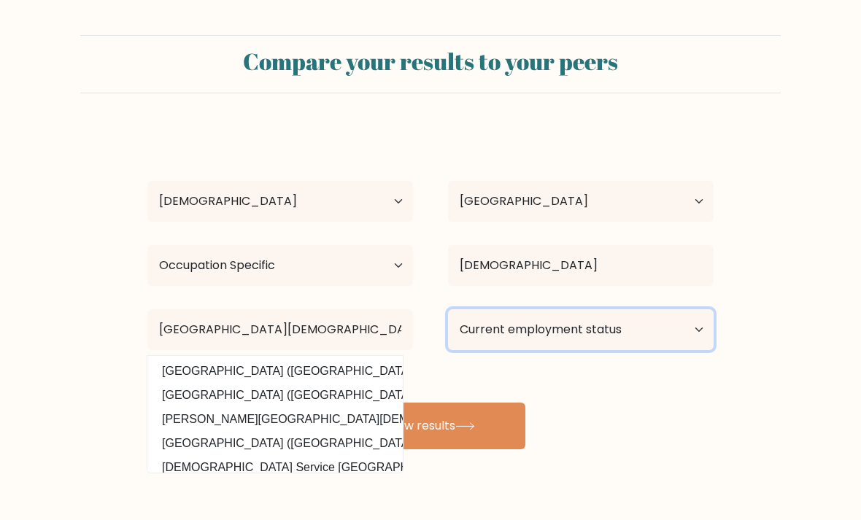
click at [658, 337] on select "Current employment status Employed Student Retired Other / prefer not to answer" at bounding box center [581, 329] width 266 height 41
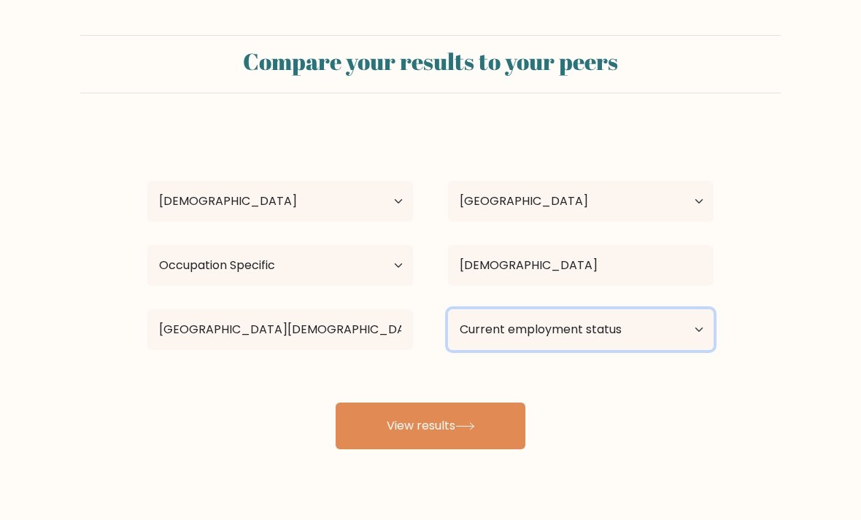
select select "employed"
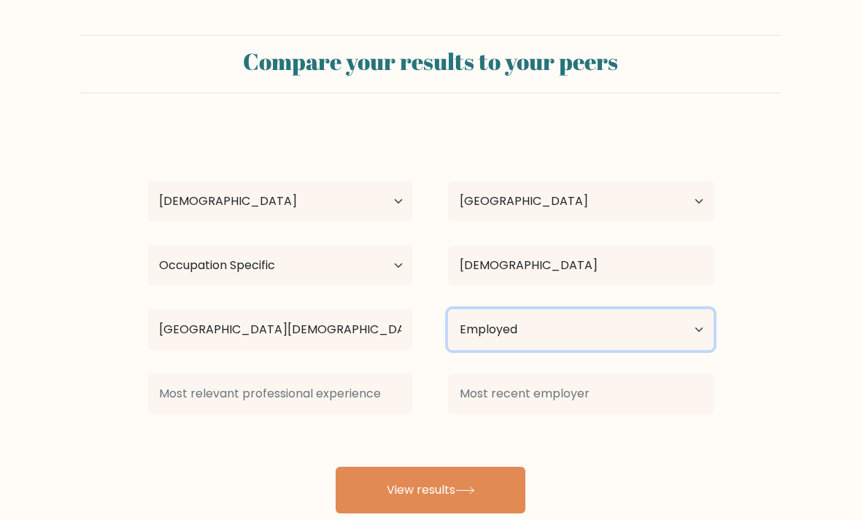
scroll to position [47, 0]
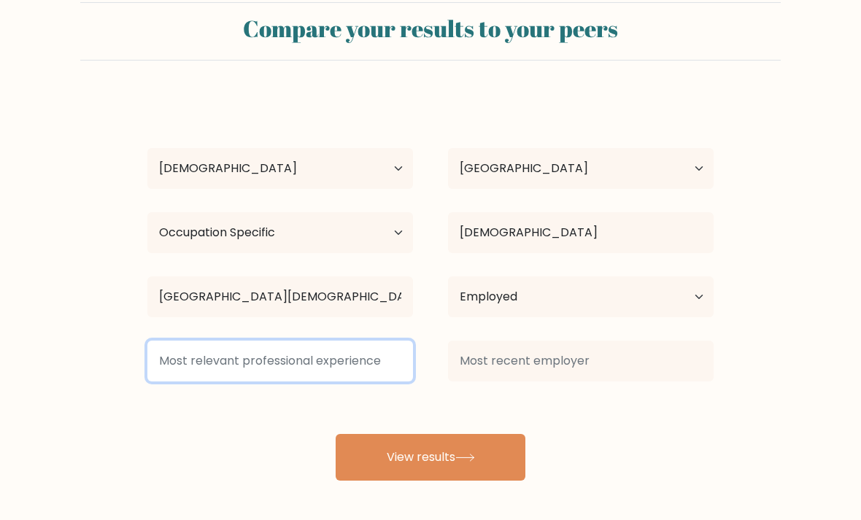
click at [373, 368] on input at bounding box center [280, 361] width 266 height 41
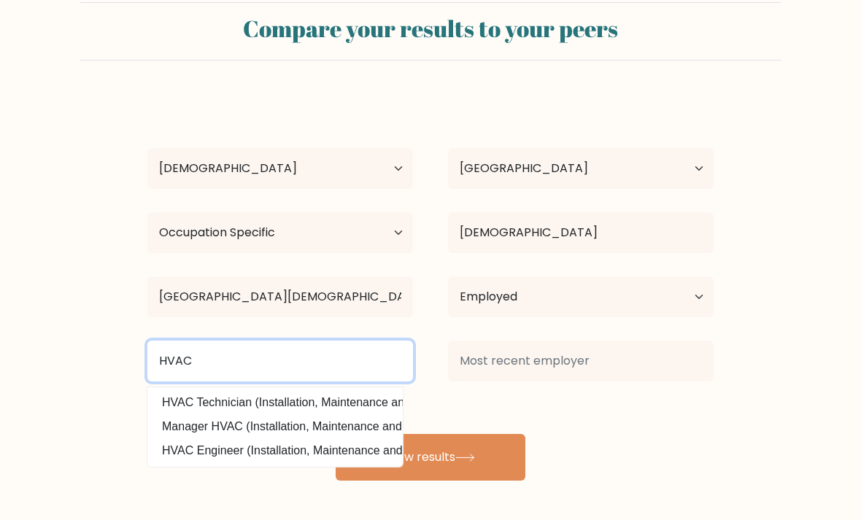
type input "HVAC"
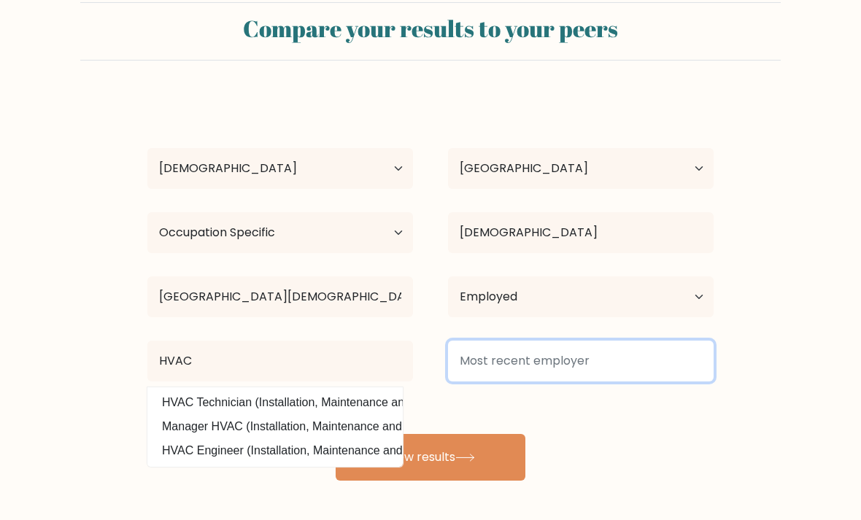
click at [628, 349] on input at bounding box center [581, 361] width 266 height 41
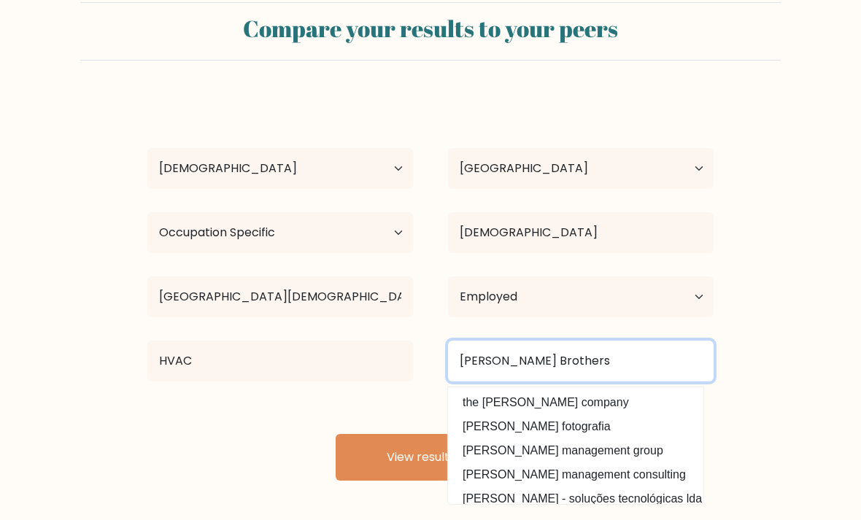
type input "Peterman Brothers"
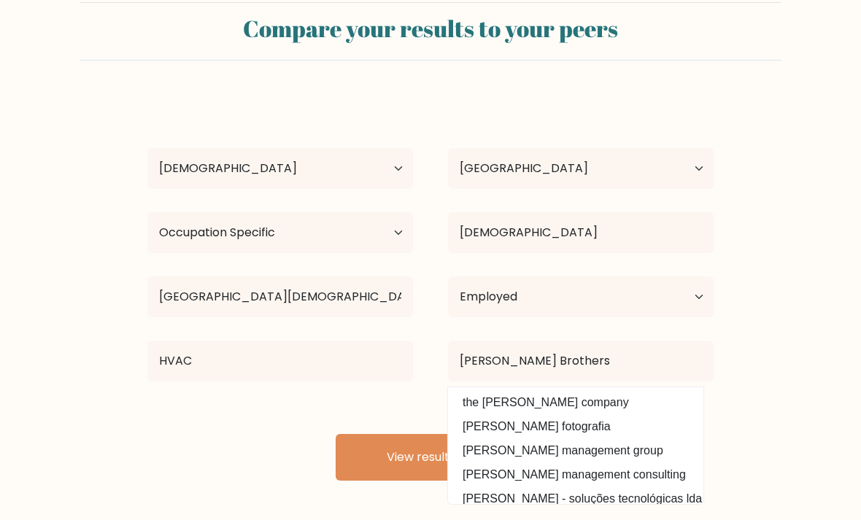
click at [485, 442] on button "View results" at bounding box center [431, 457] width 190 height 47
